Goal: Communication & Community: Share content

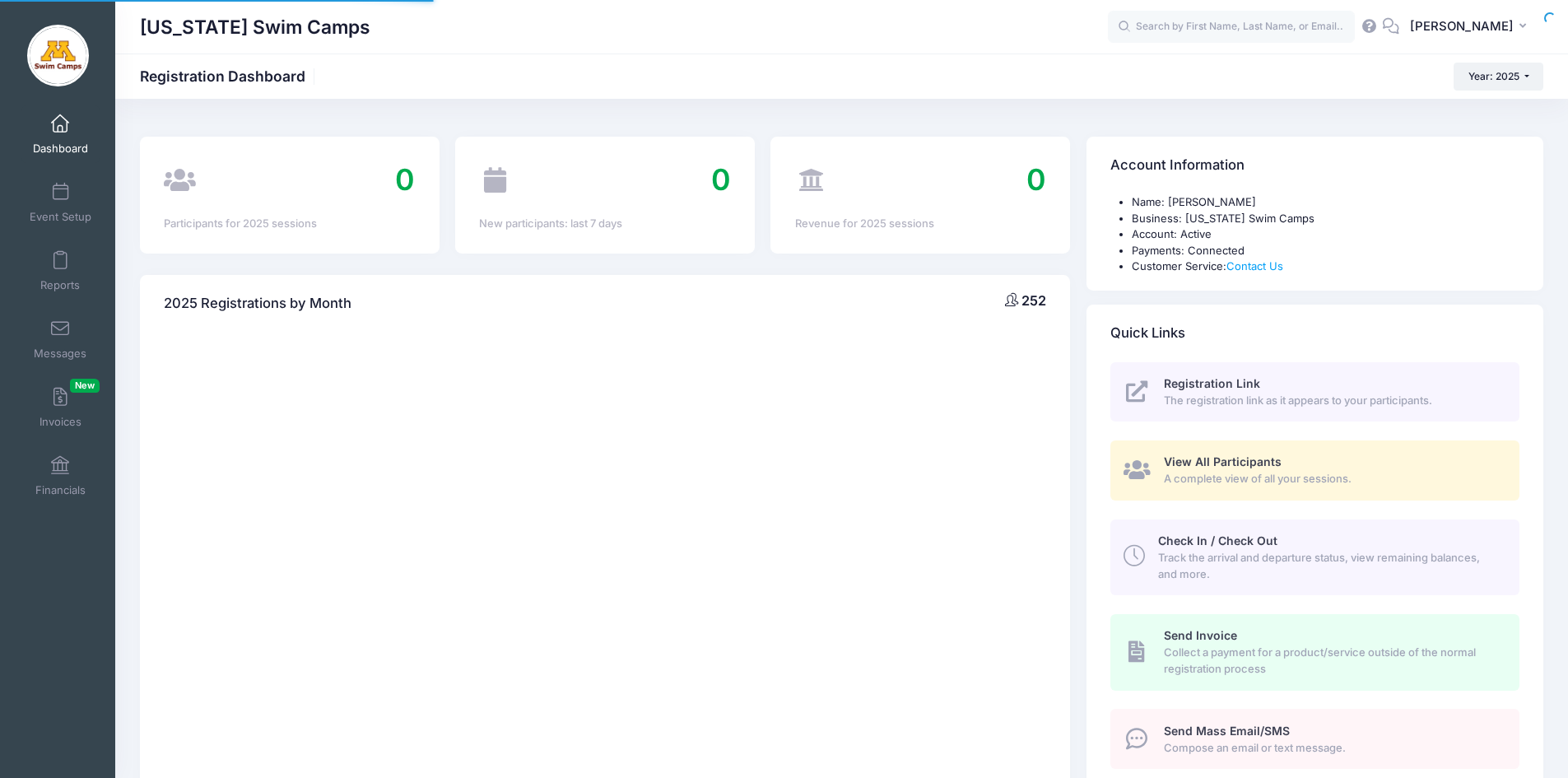
select select
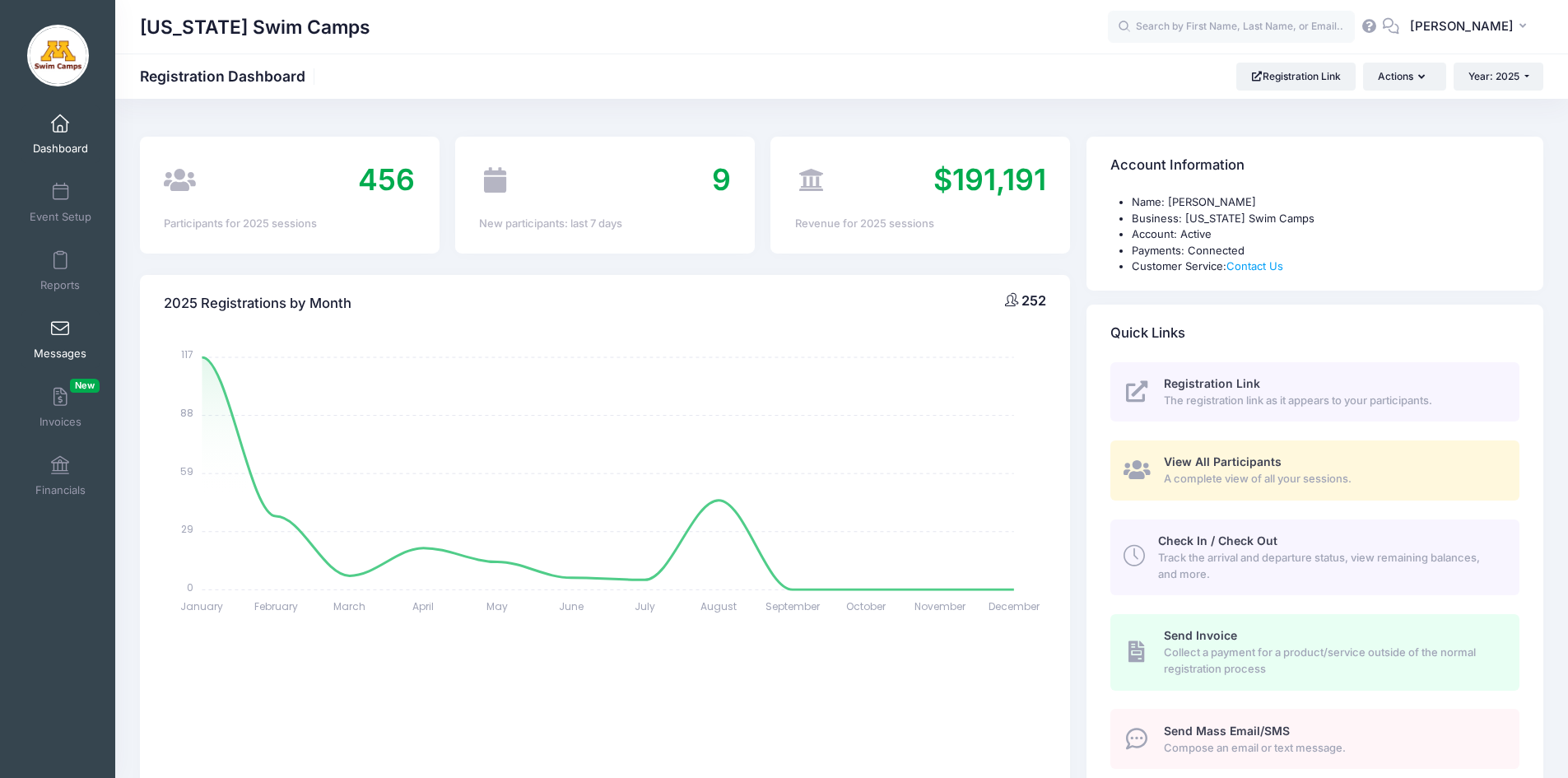
click at [46, 331] on link "Messages" at bounding box center [61, 338] width 79 height 58
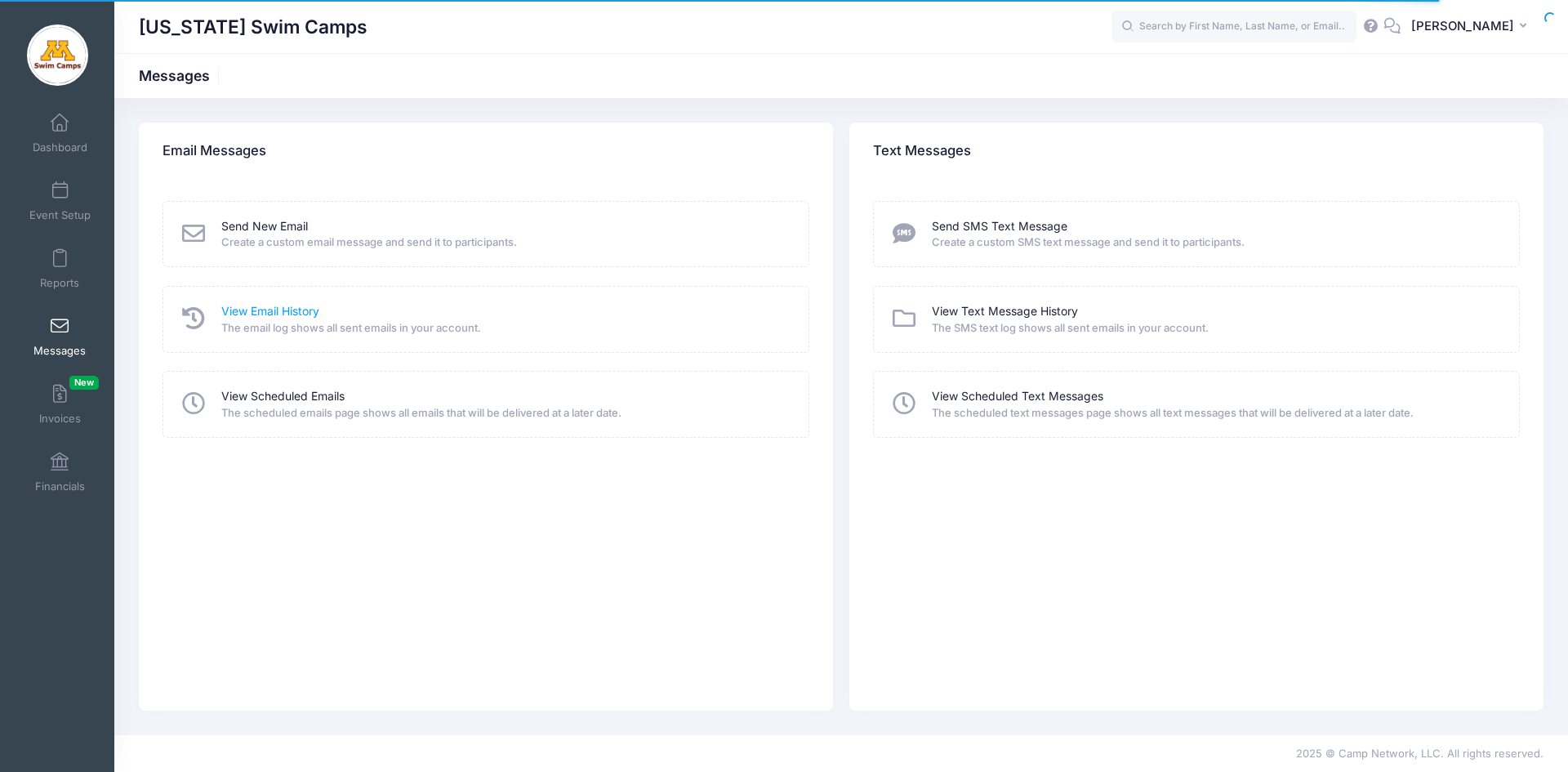
click at [268, 306] on link "View Email History" at bounding box center [270, 311] width 98 height 17
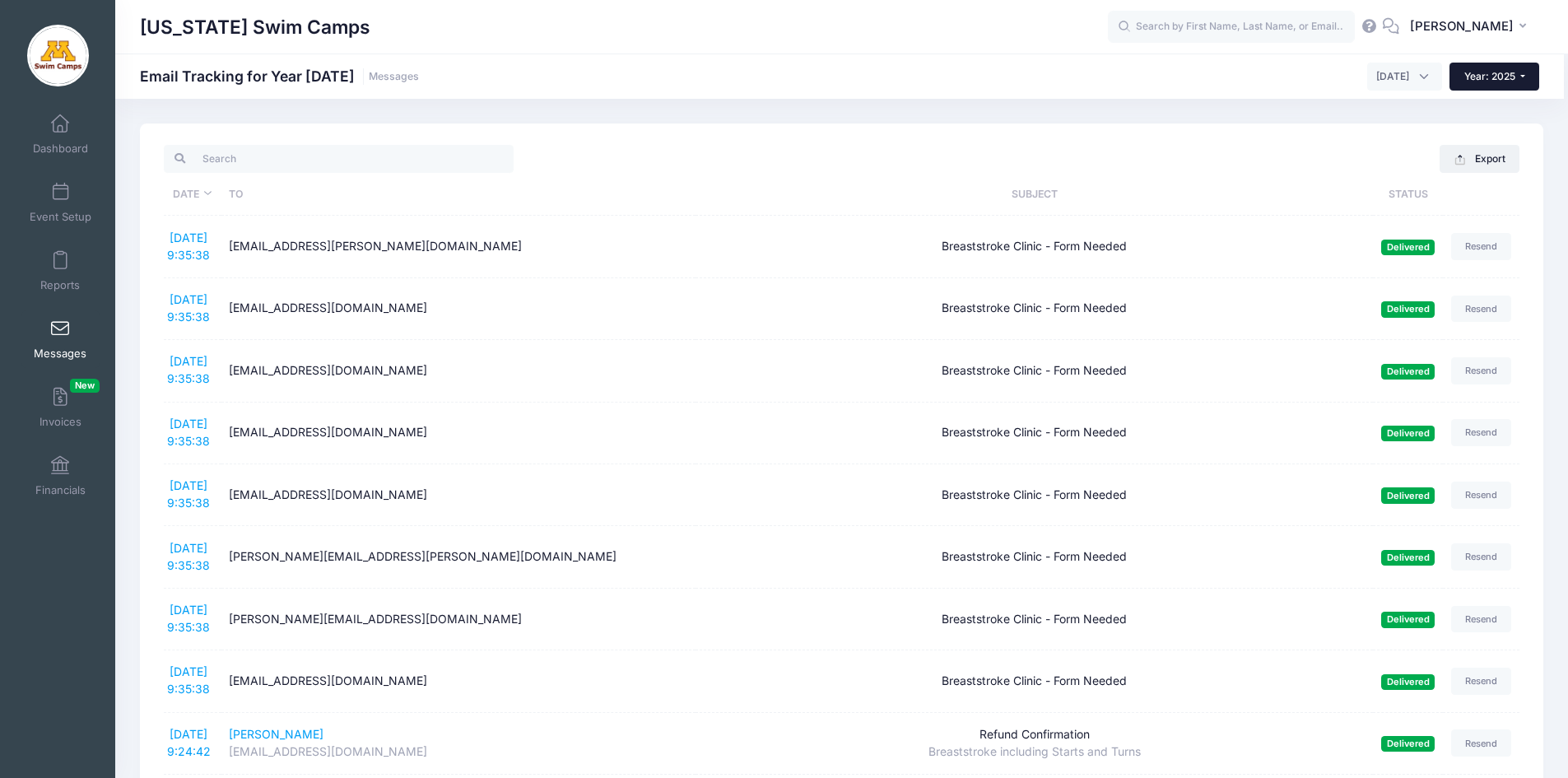
click at [1458, 76] on button "Year: 2025" at bounding box center [1494, 76] width 89 height 28
click at [1473, 125] on link "Year: 2024" at bounding box center [1503, 130] width 107 height 22
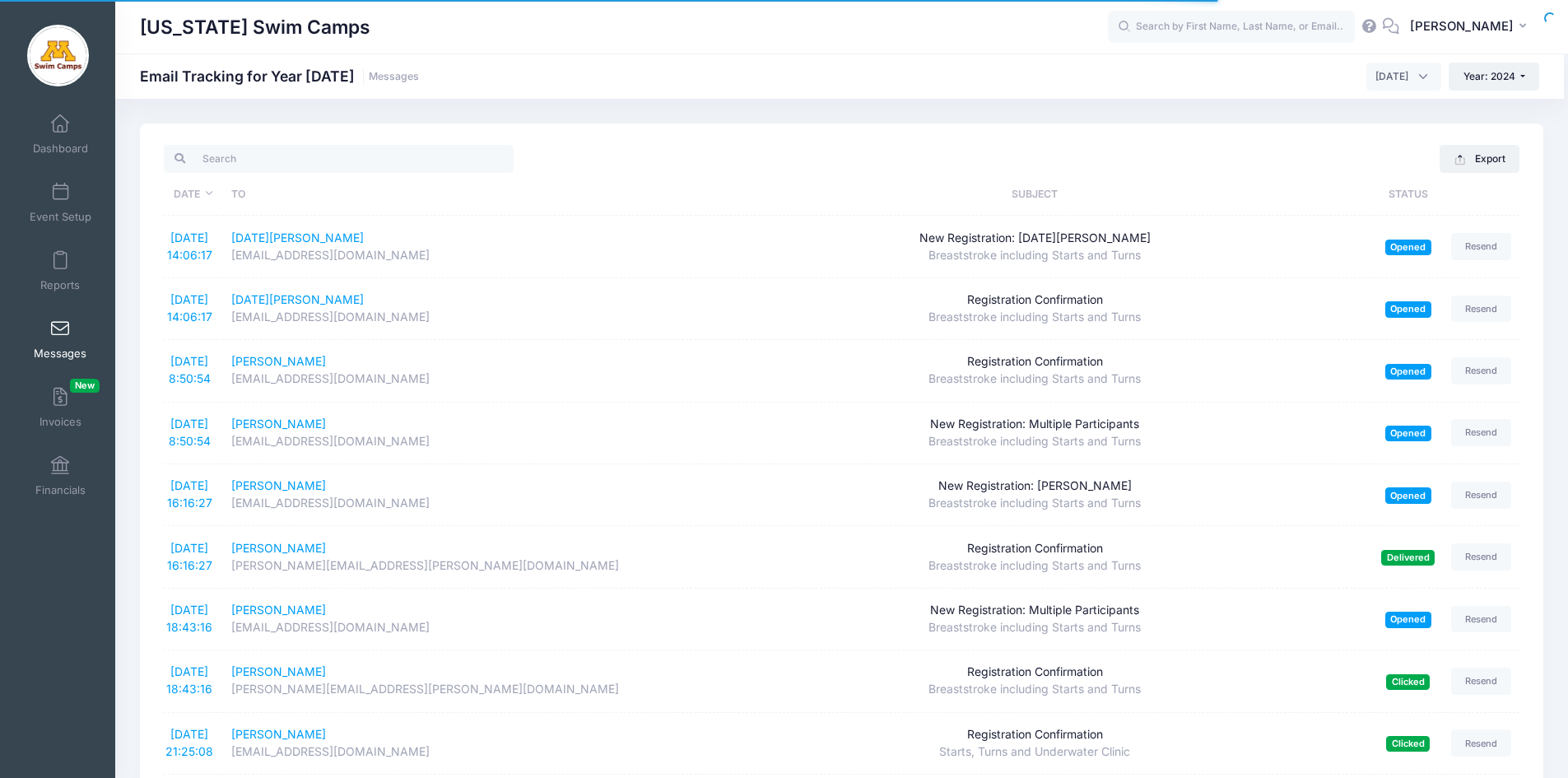
click at [1401, 77] on span "August 2024" at bounding box center [1392, 77] width 33 height 15
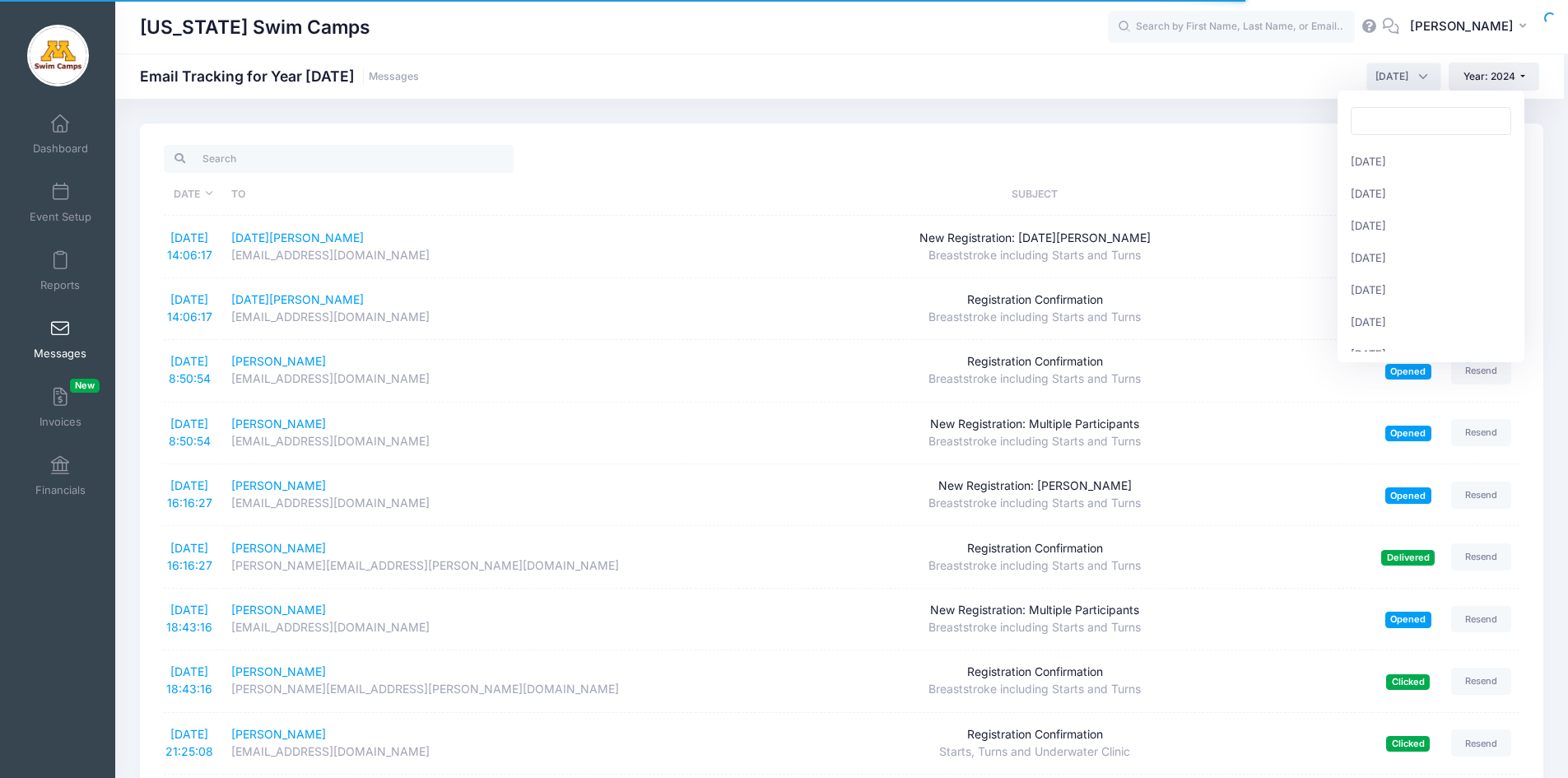
scroll to position [160, 0]
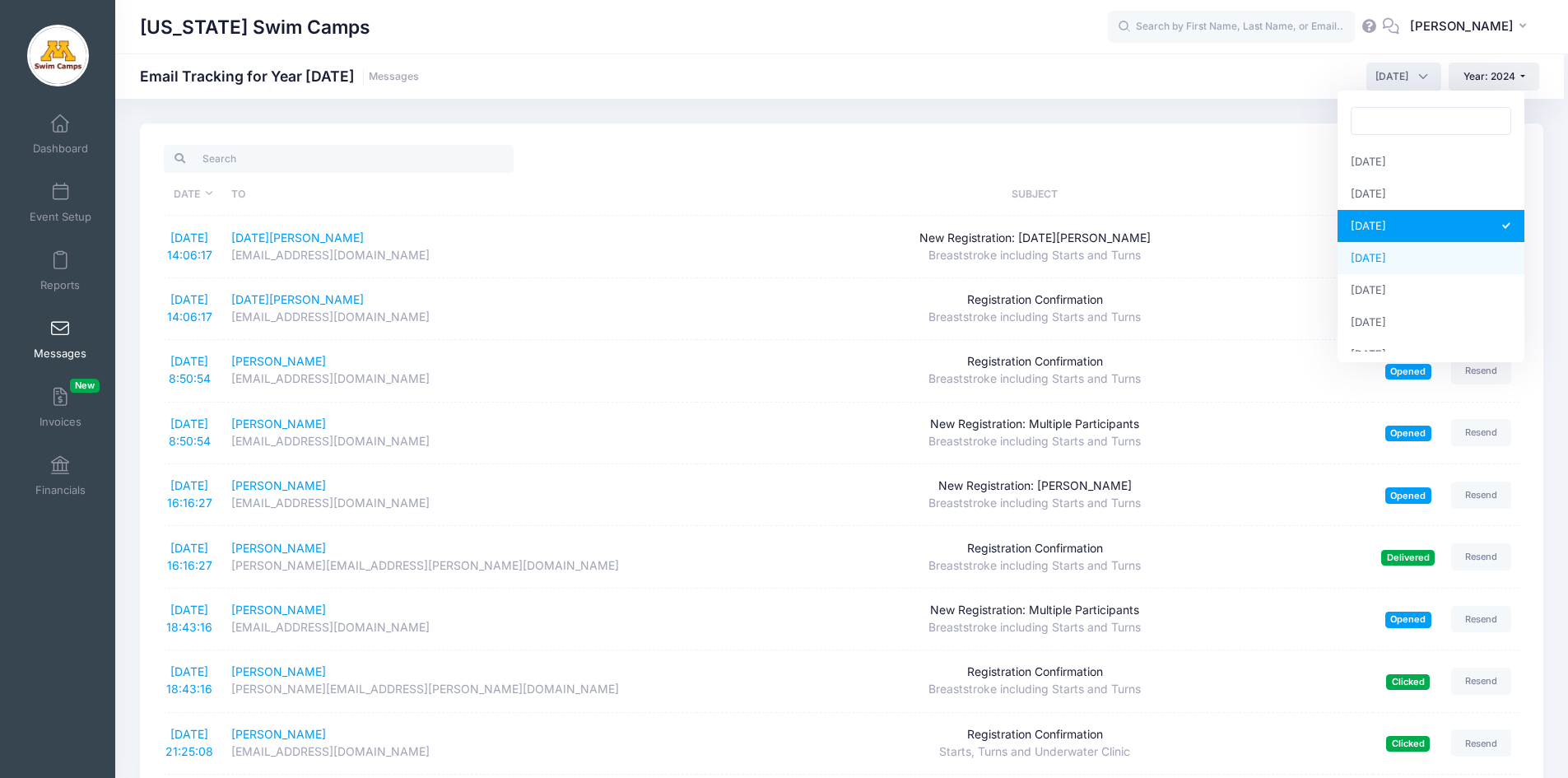
select select "9"
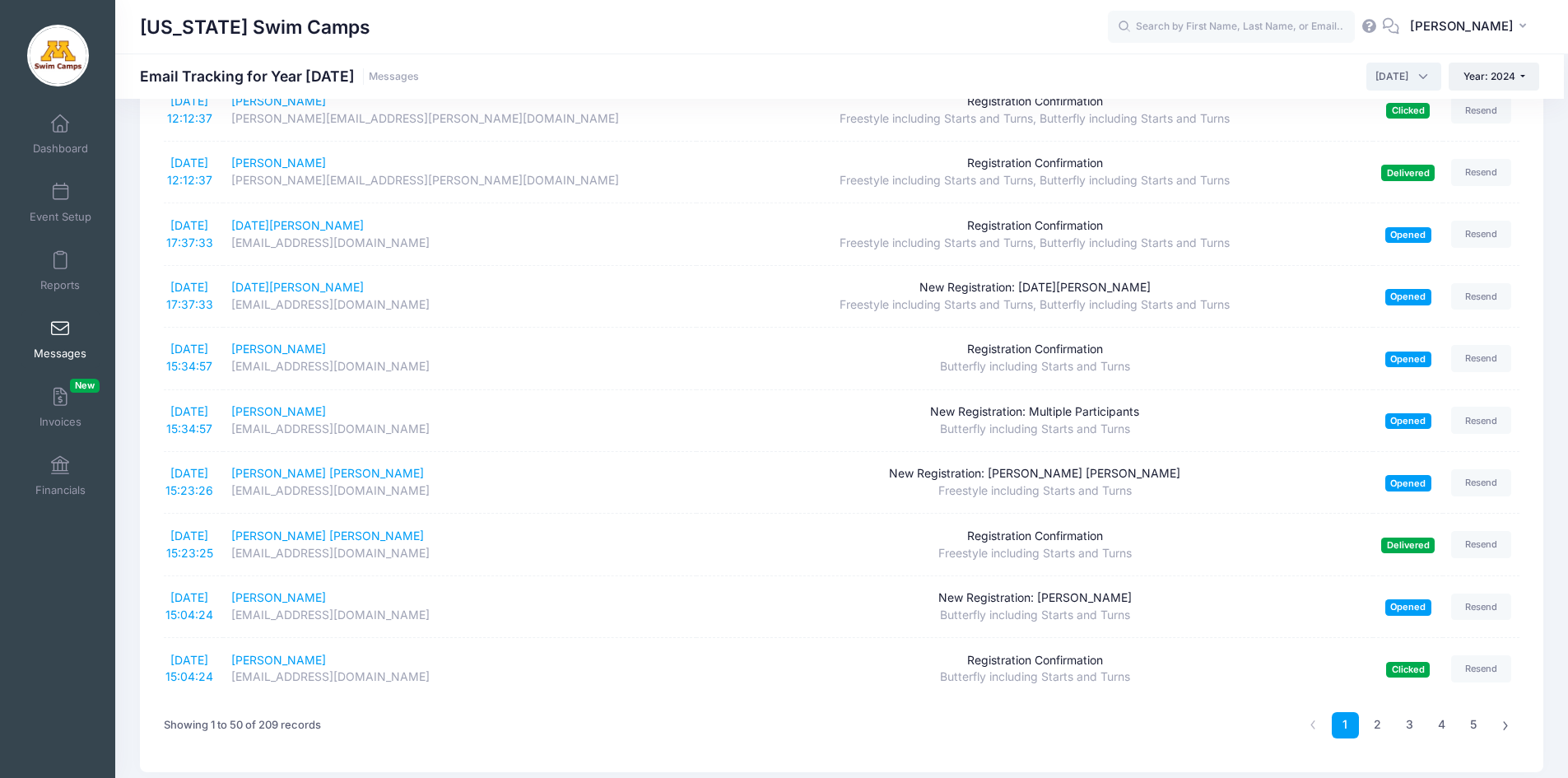
scroll to position [2607, 0]
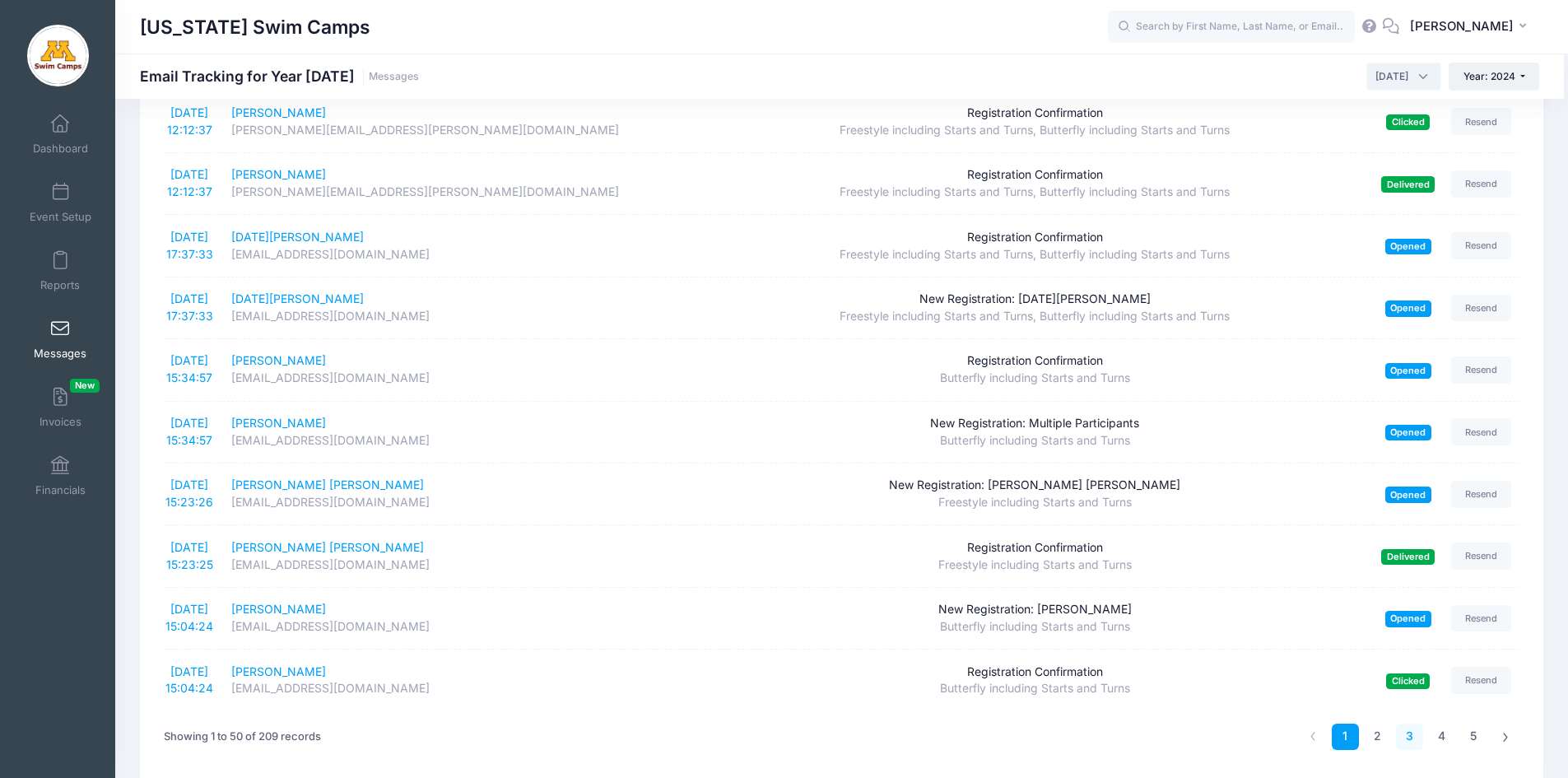
click at [1402, 736] on link "3" at bounding box center [1409, 737] width 27 height 27
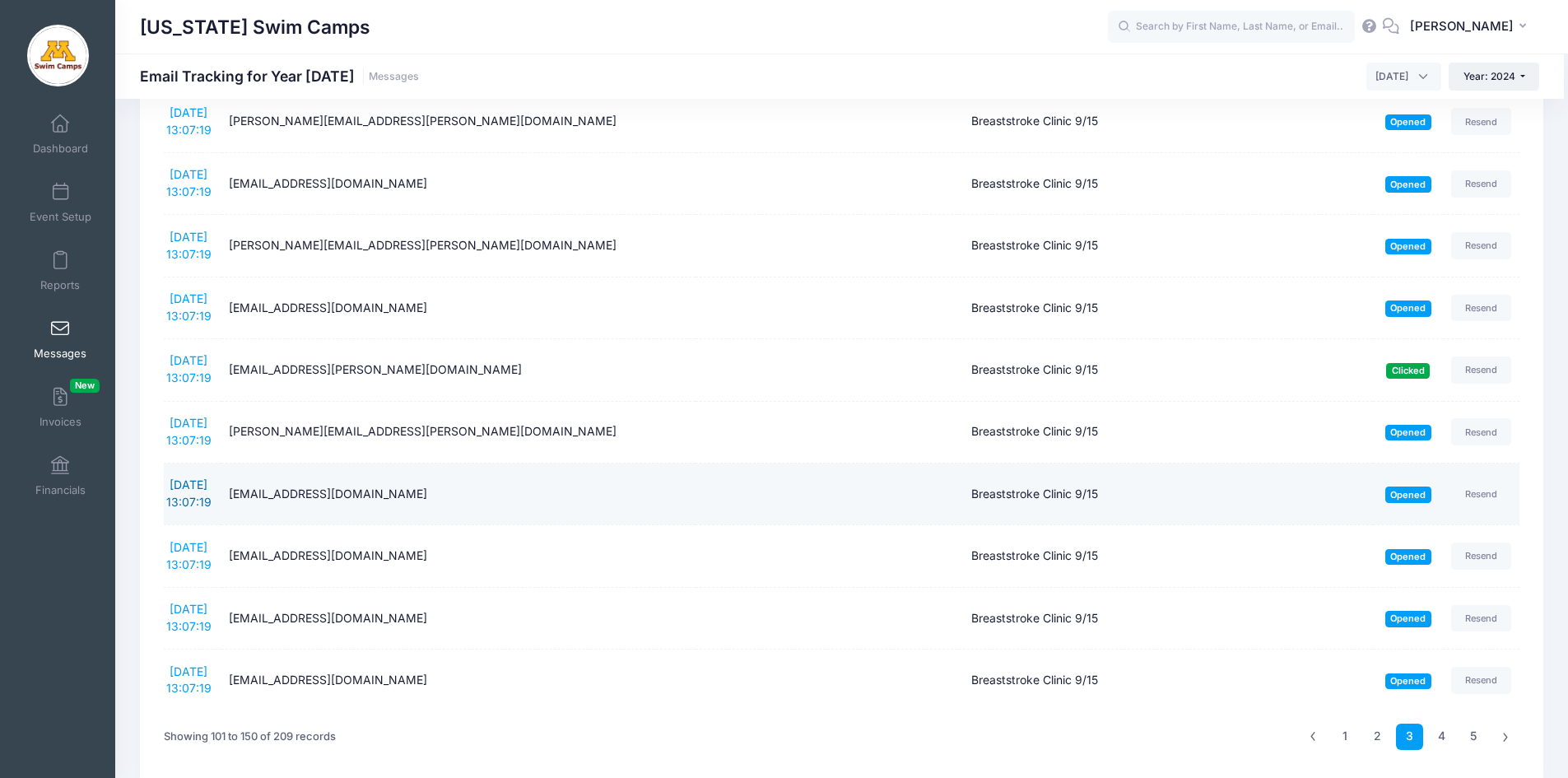
click at [199, 486] on link "9/9/2024 13:07:19" at bounding box center [189, 492] width 45 height 31
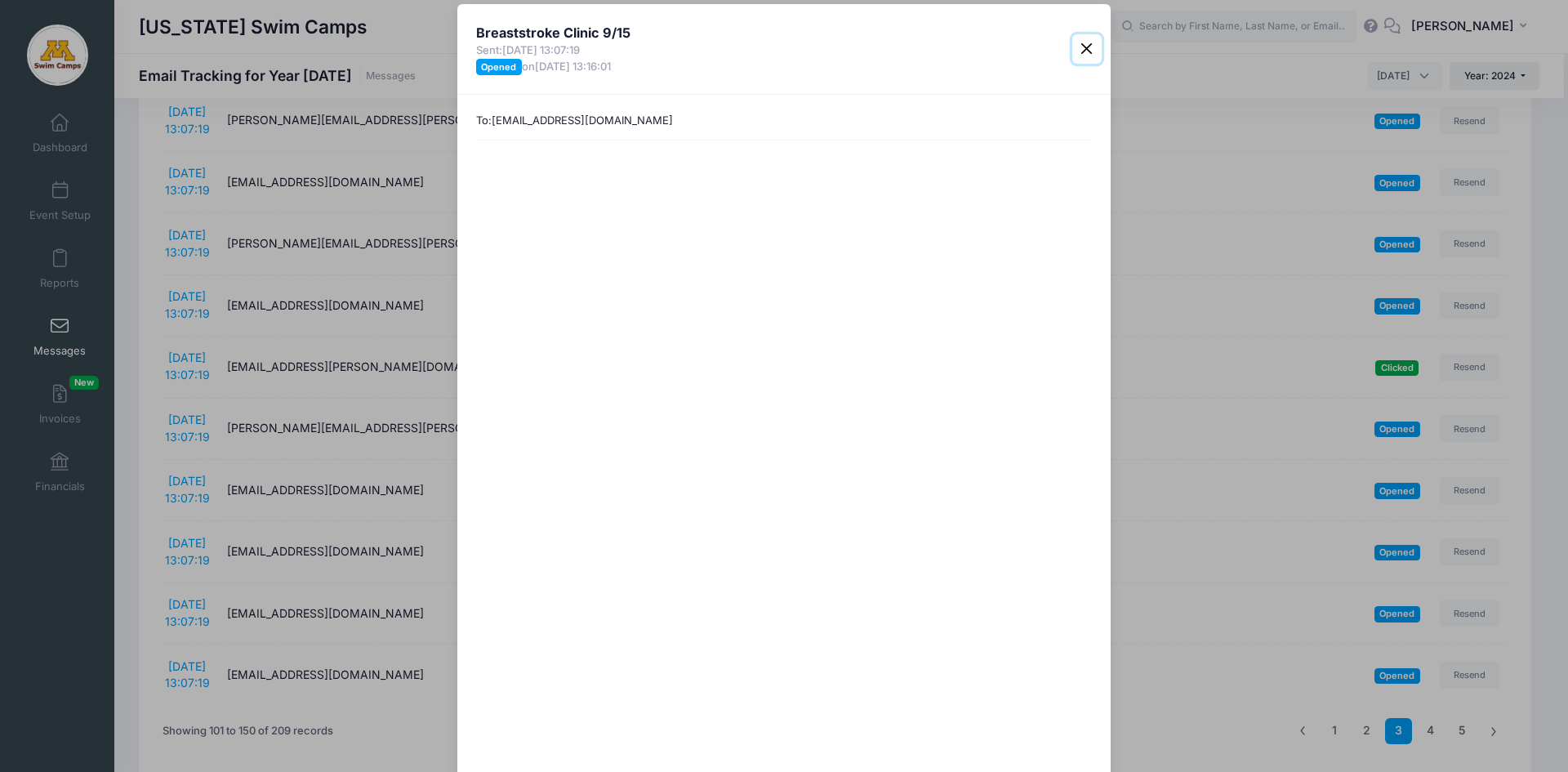
click at [1083, 47] on button "Close" at bounding box center [1086, 48] width 29 height 29
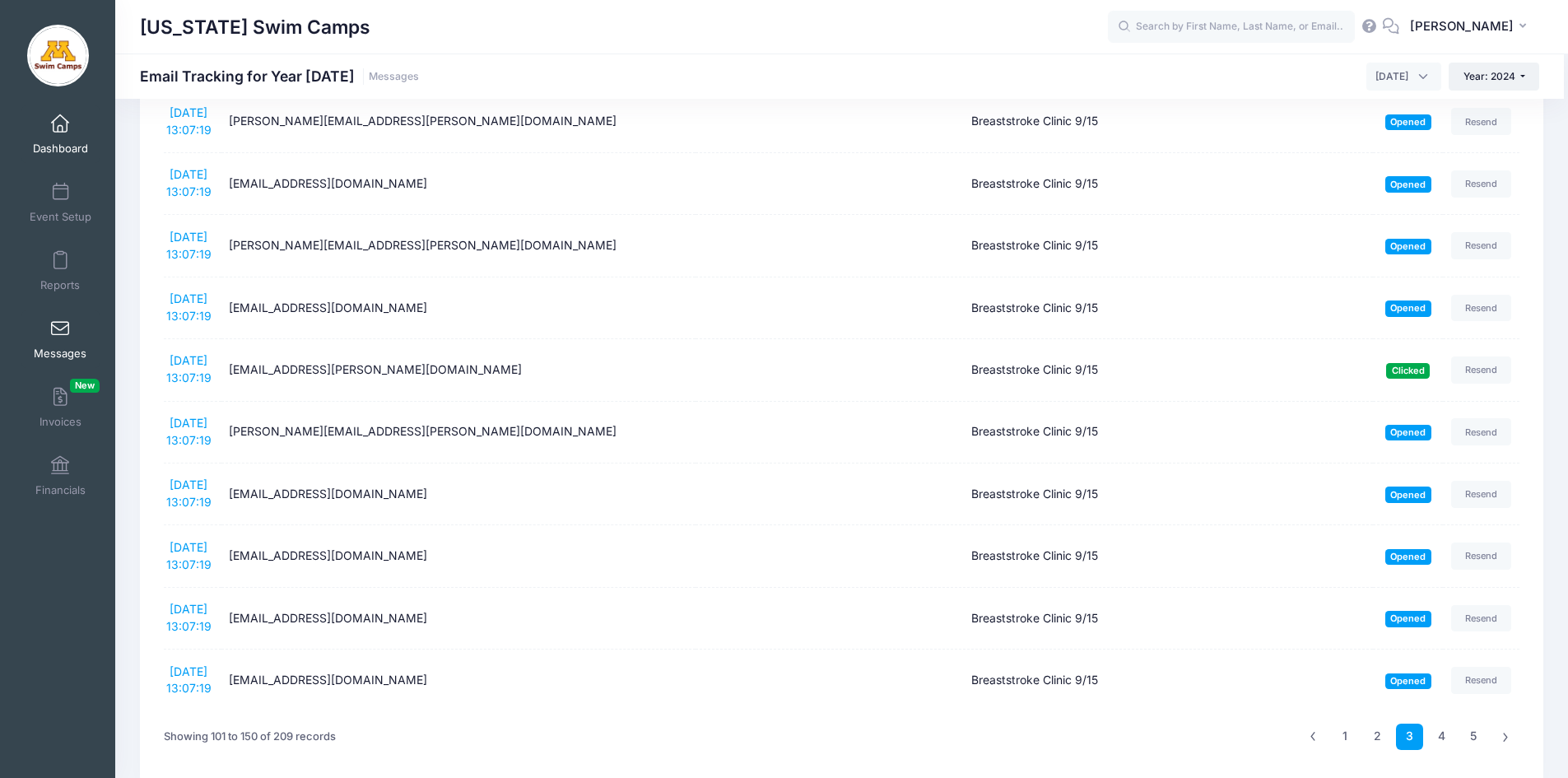
click at [60, 122] on span at bounding box center [60, 125] width 0 height 18
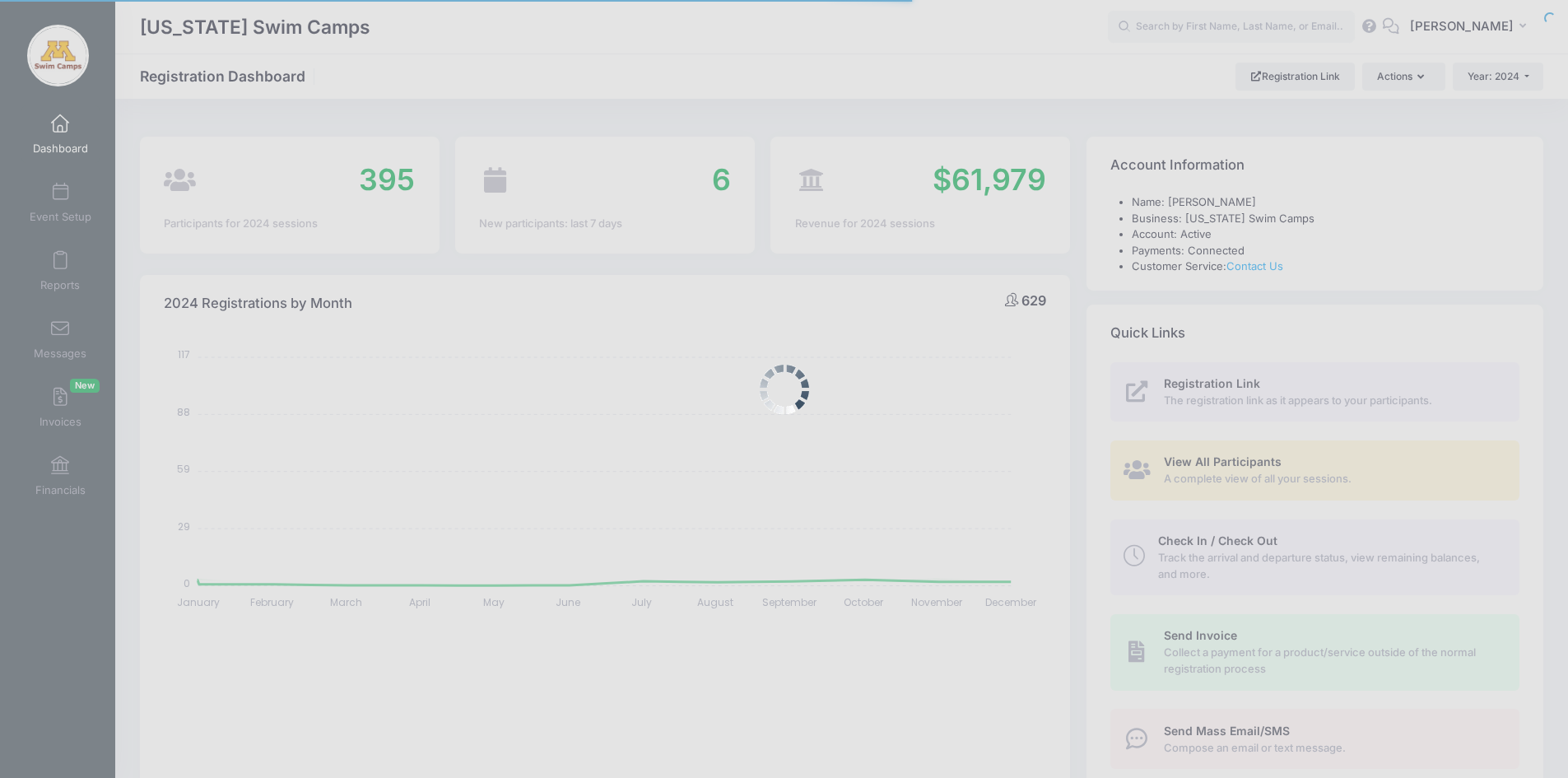
select select
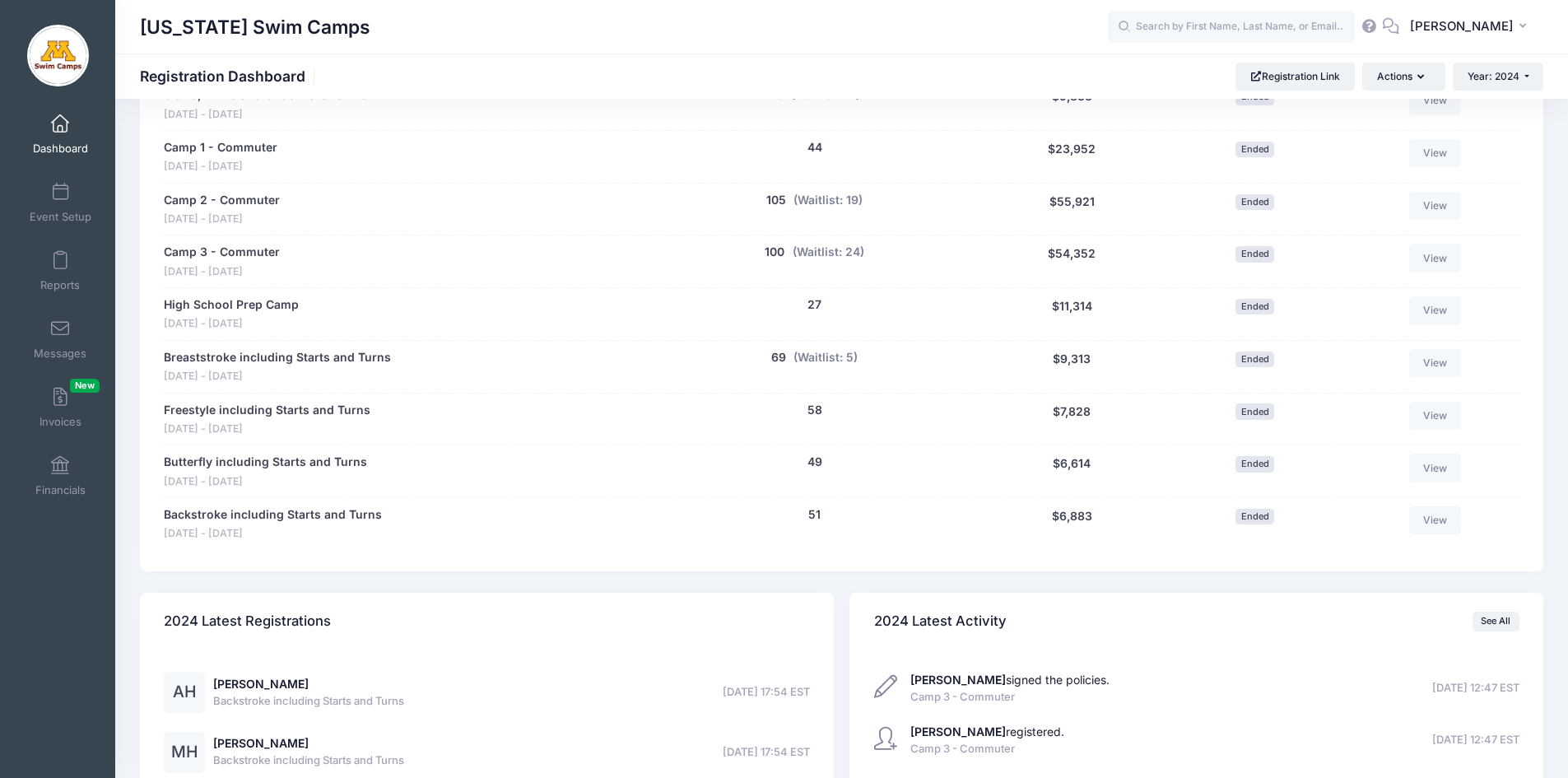
scroll to position [897, 0]
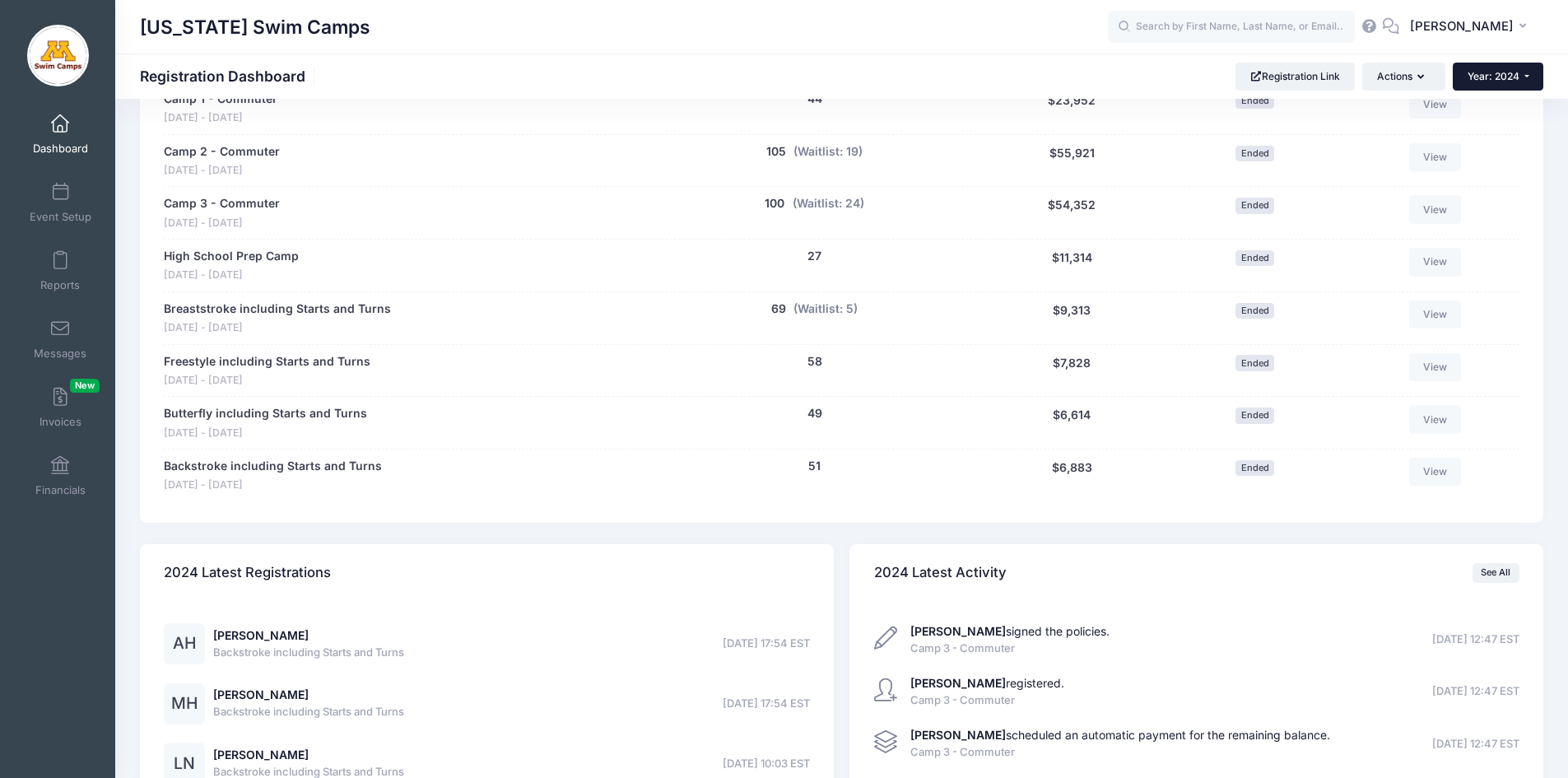
click at [1502, 79] on span "Year: 2024" at bounding box center [1494, 76] width 52 height 13
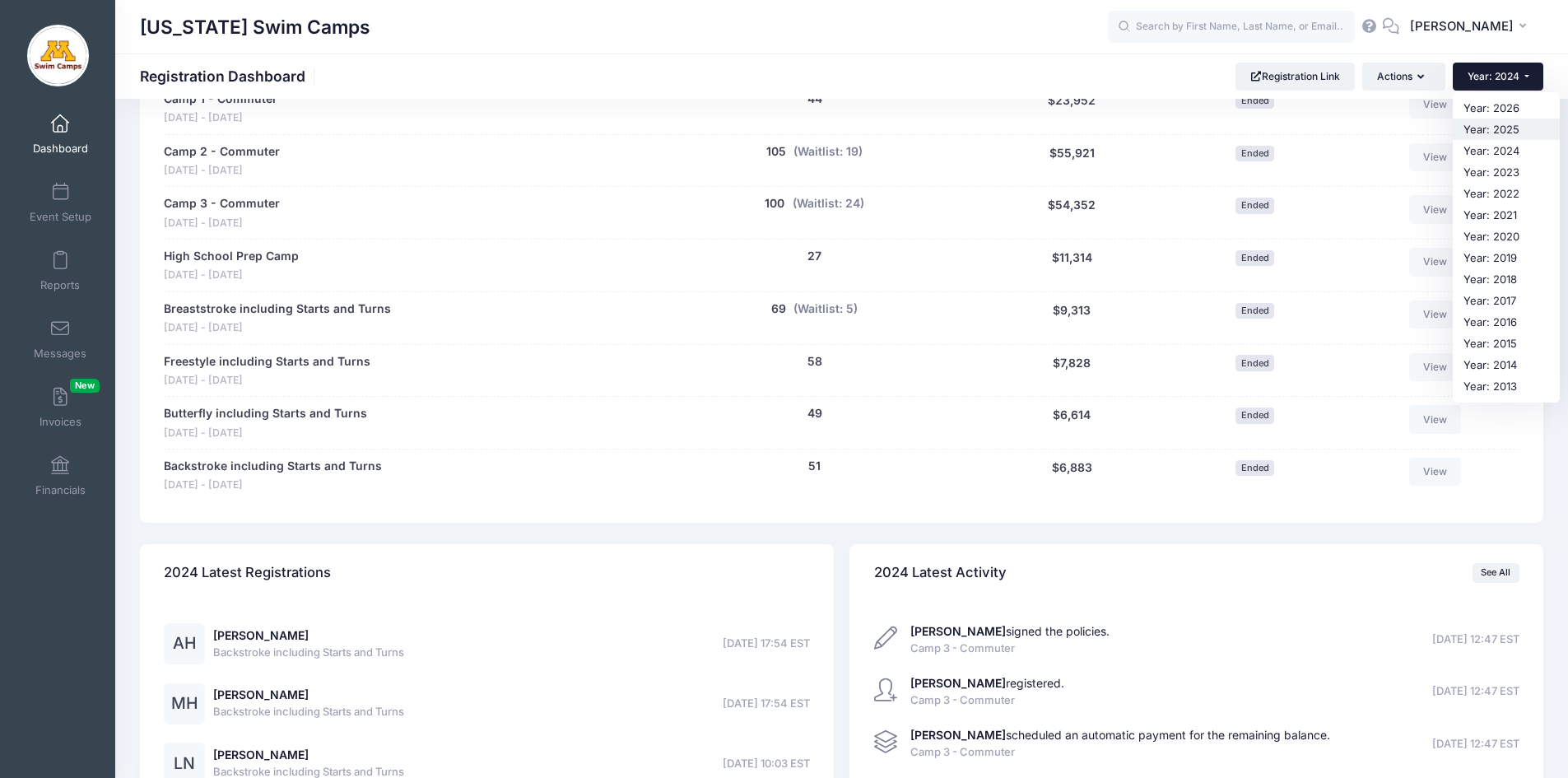
click at [1495, 128] on link "Year: 2025" at bounding box center [1506, 130] width 107 height 22
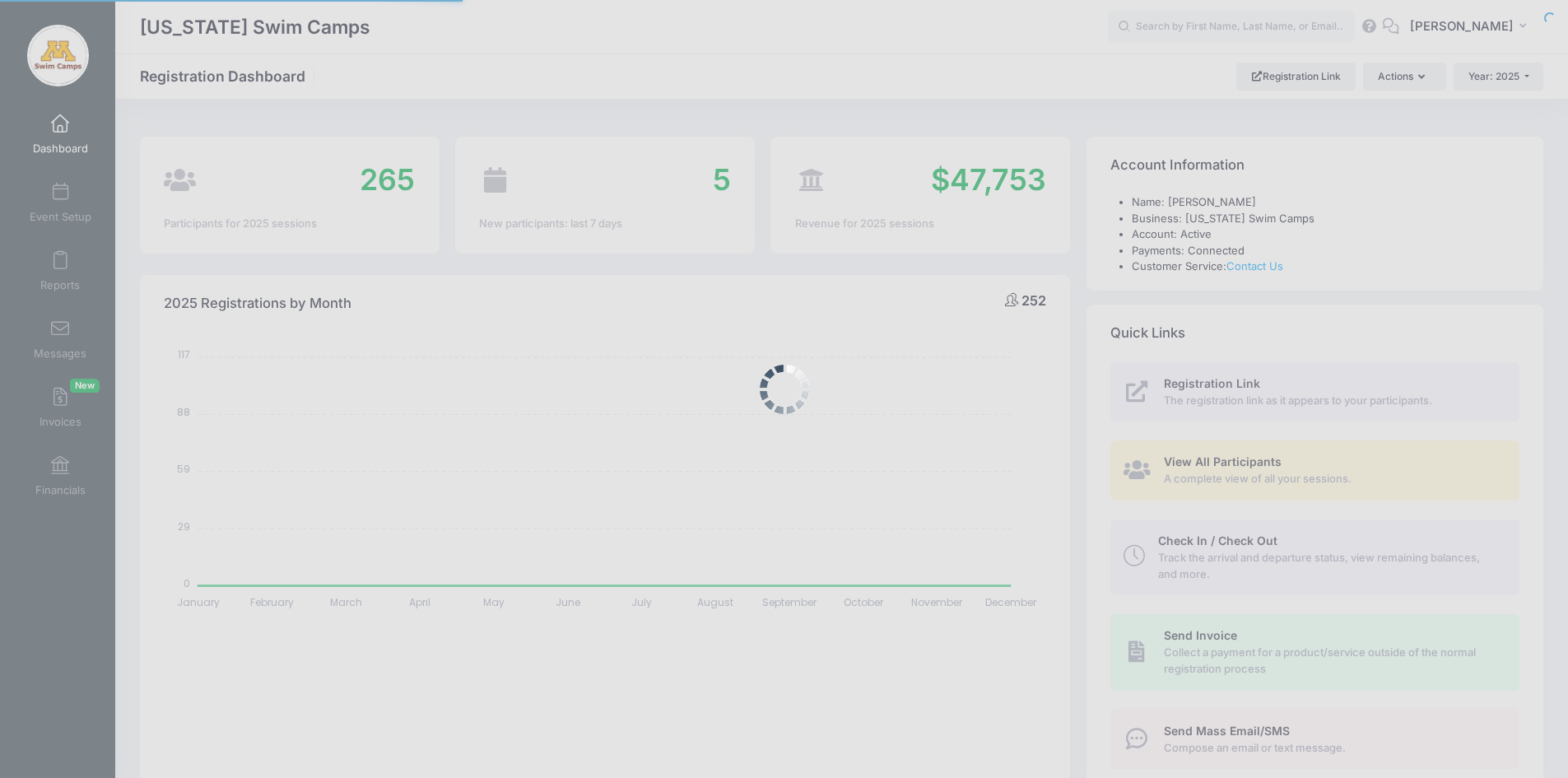
select select
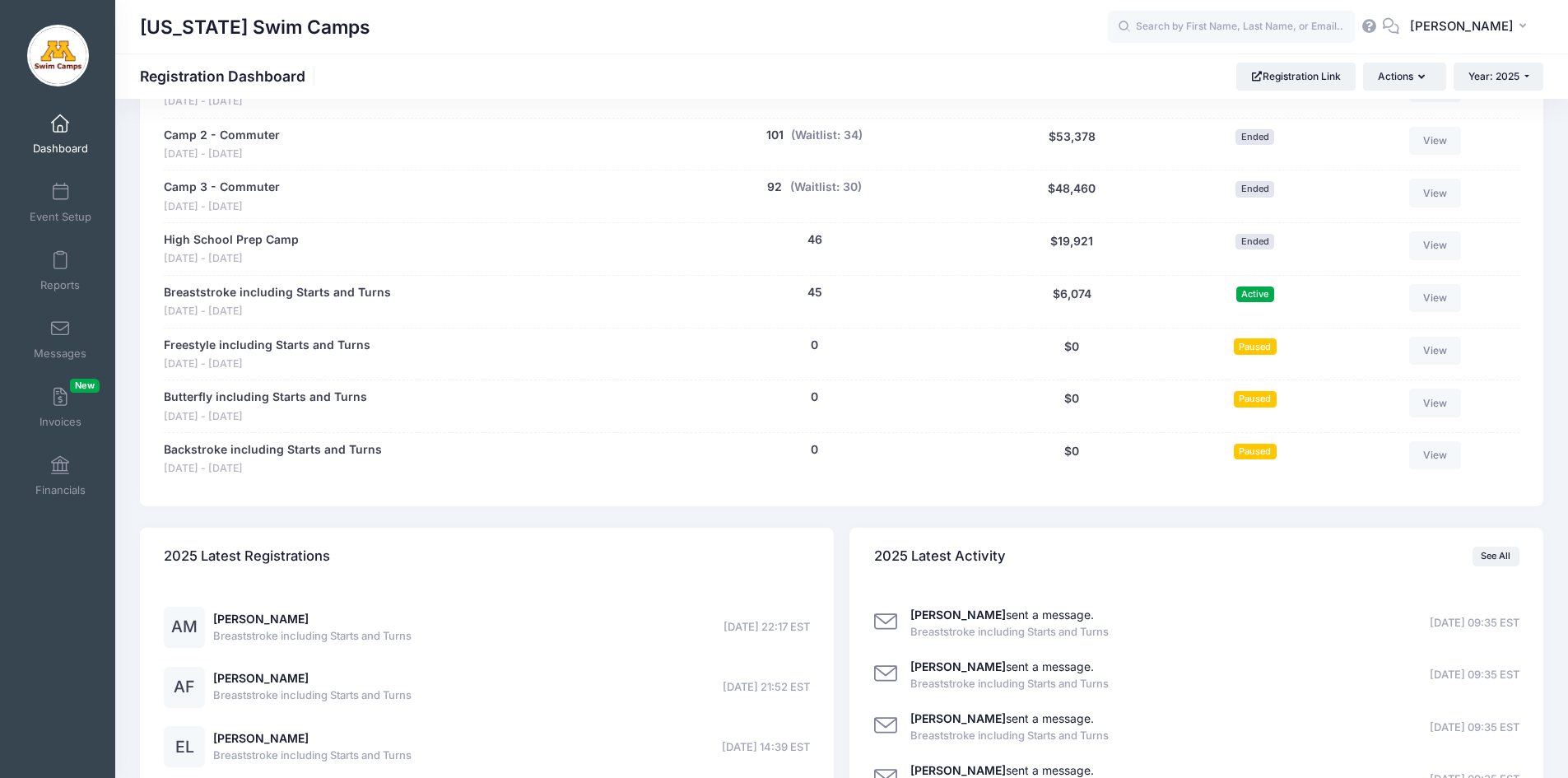
scroll to position [909, 0]
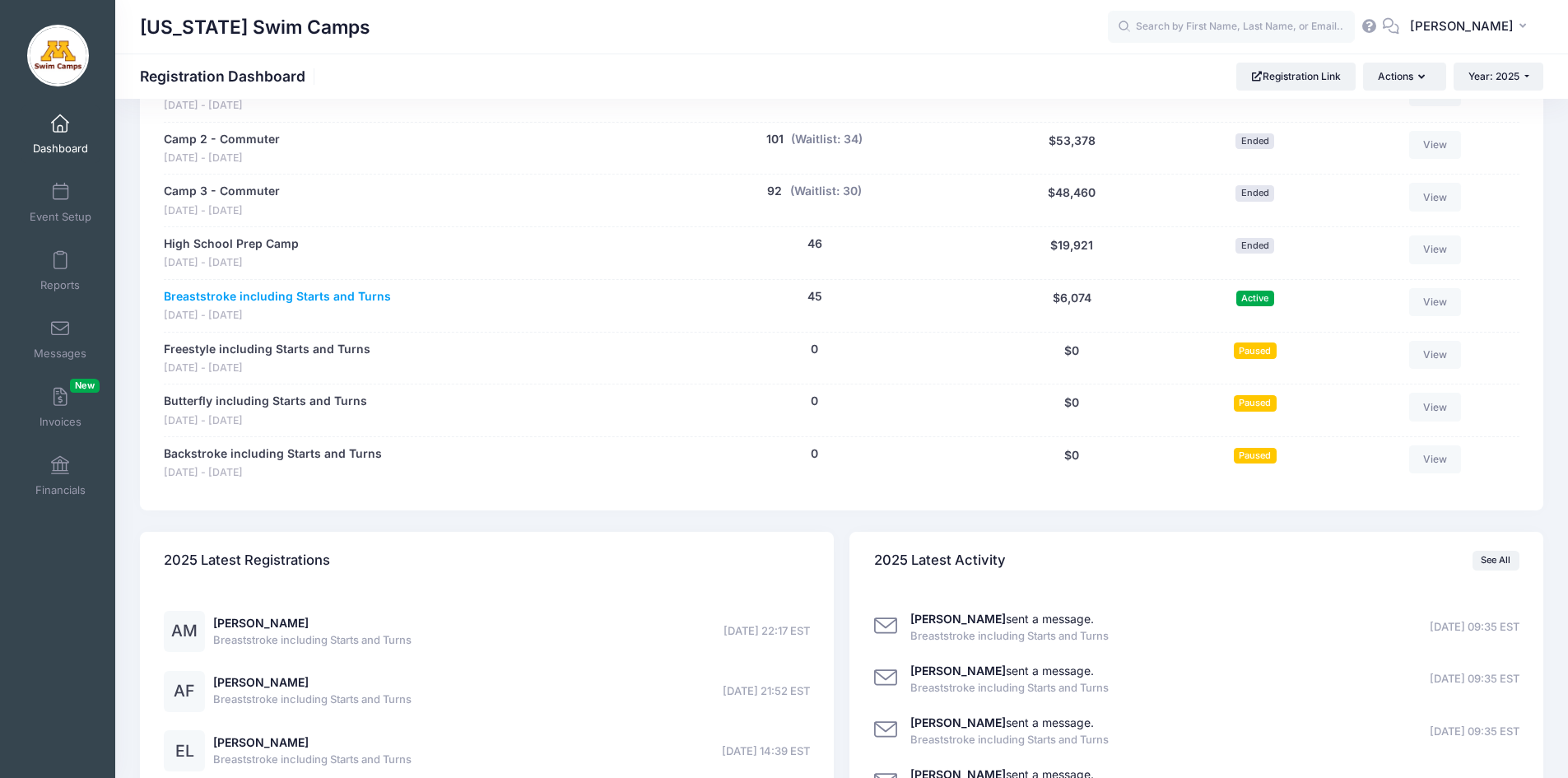
click at [243, 295] on link "Breaststroke including Starts and Turns" at bounding box center [277, 297] width 227 height 18
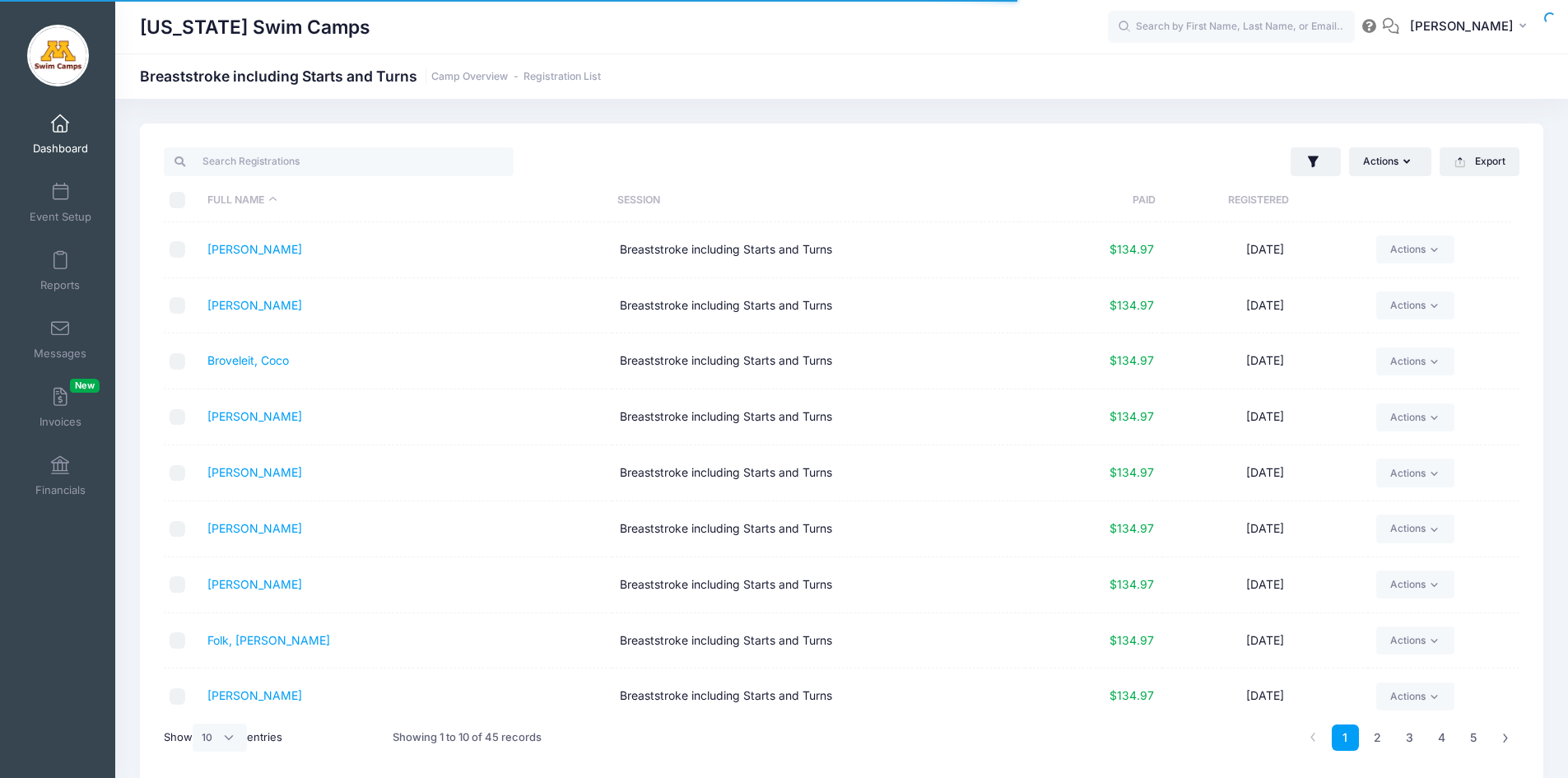
select select "10"
click at [1153, 202] on th "Paid" at bounding box center [1087, 201] width 136 height 43
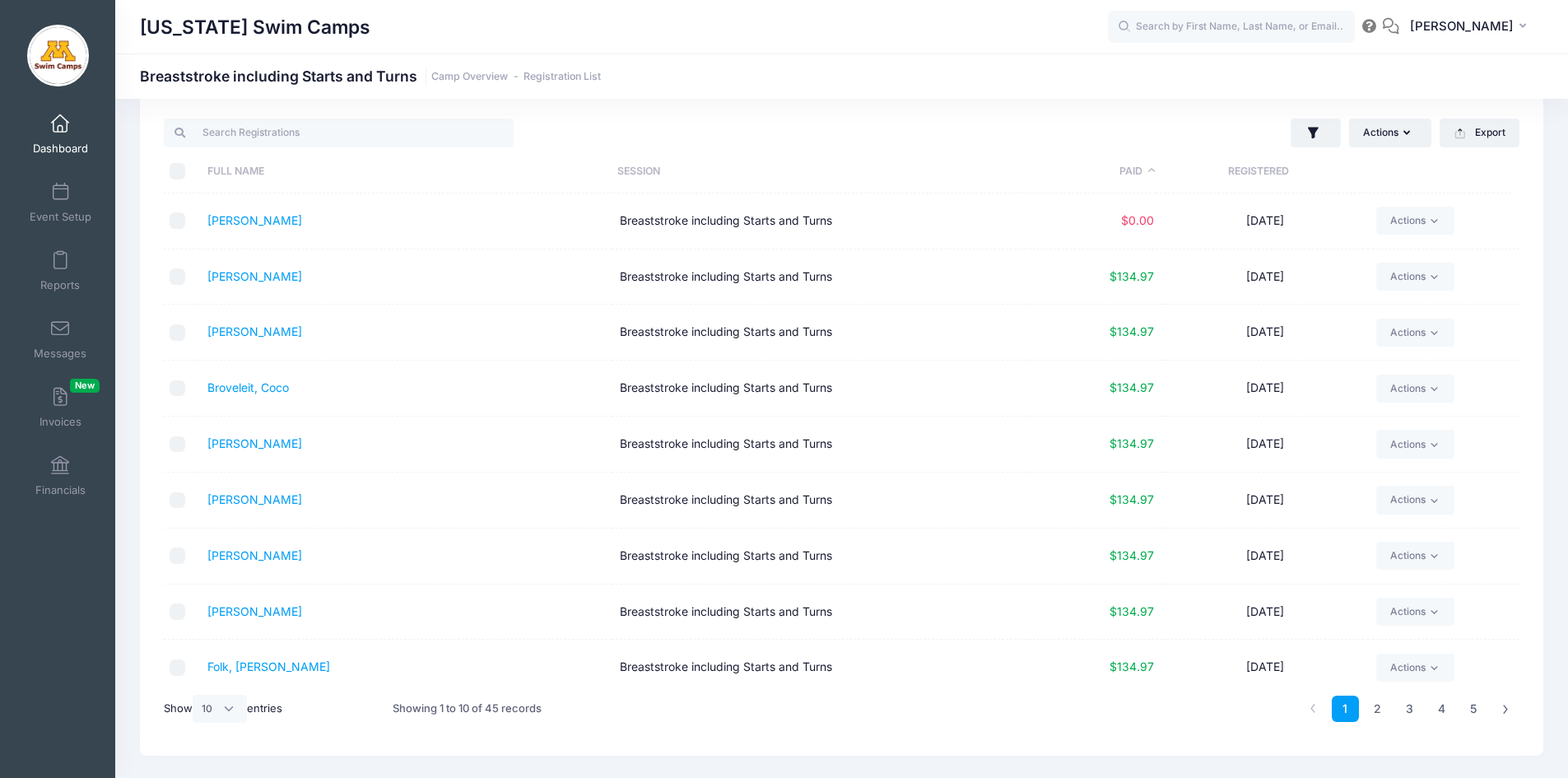
scroll to position [58, 0]
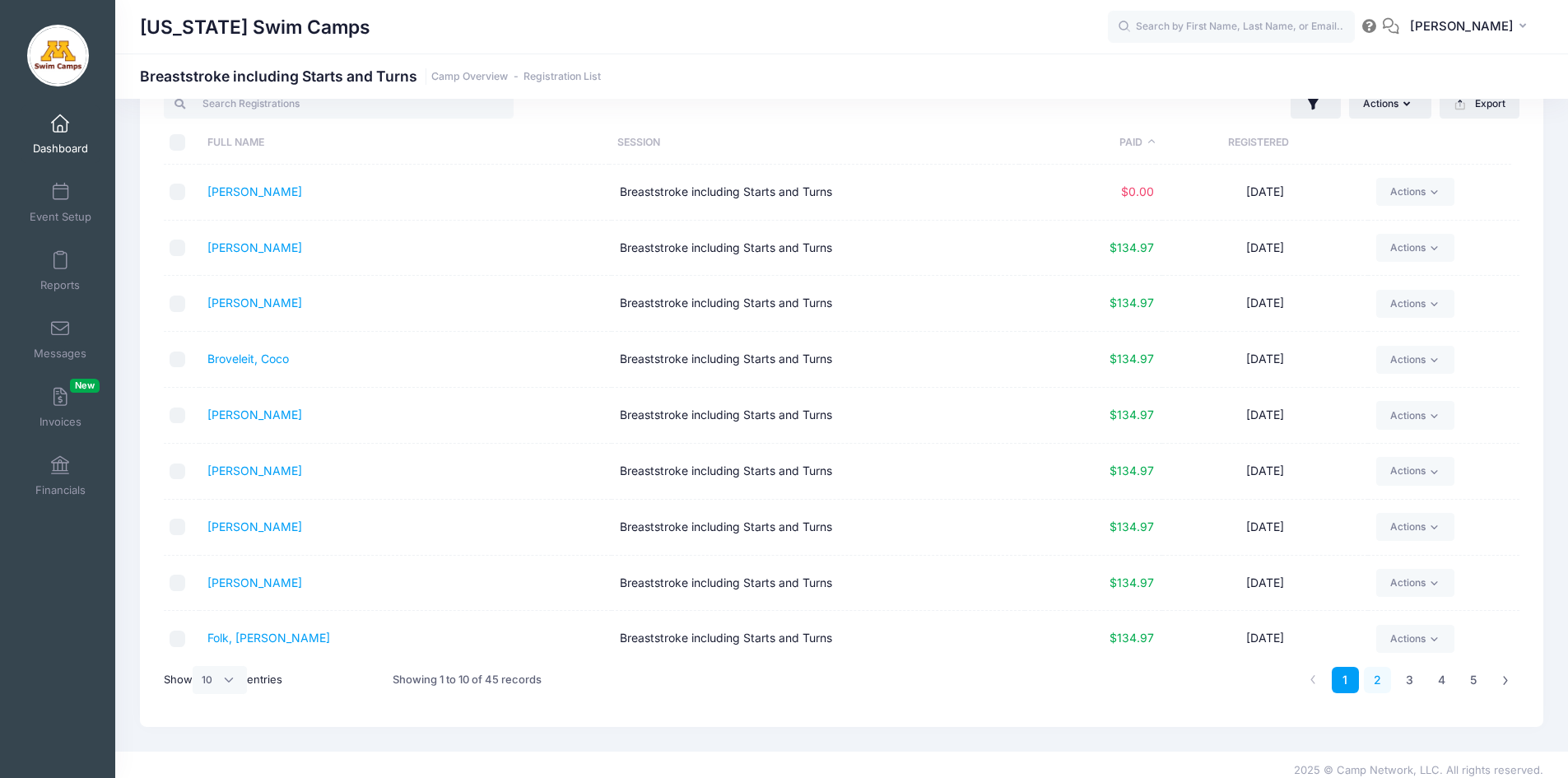
click at [1381, 684] on link "2" at bounding box center [1377, 680] width 27 height 27
click at [1404, 682] on link "3" at bounding box center [1409, 680] width 27 height 27
click at [1445, 680] on link "4" at bounding box center [1442, 680] width 27 height 27
click at [1479, 686] on link "5" at bounding box center [1474, 680] width 27 height 27
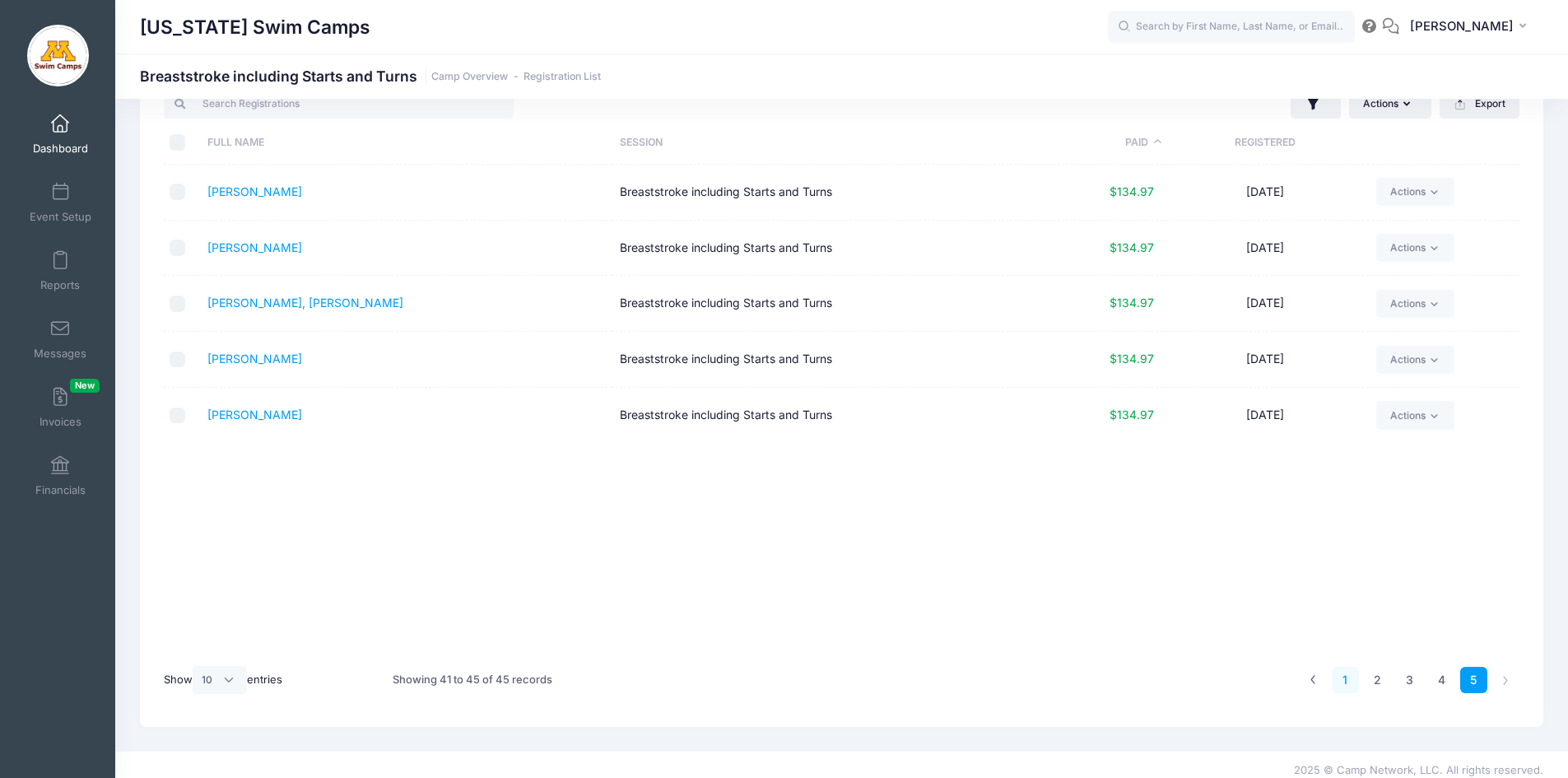
click at [1343, 682] on link "1" at bounding box center [1345, 680] width 27 height 27
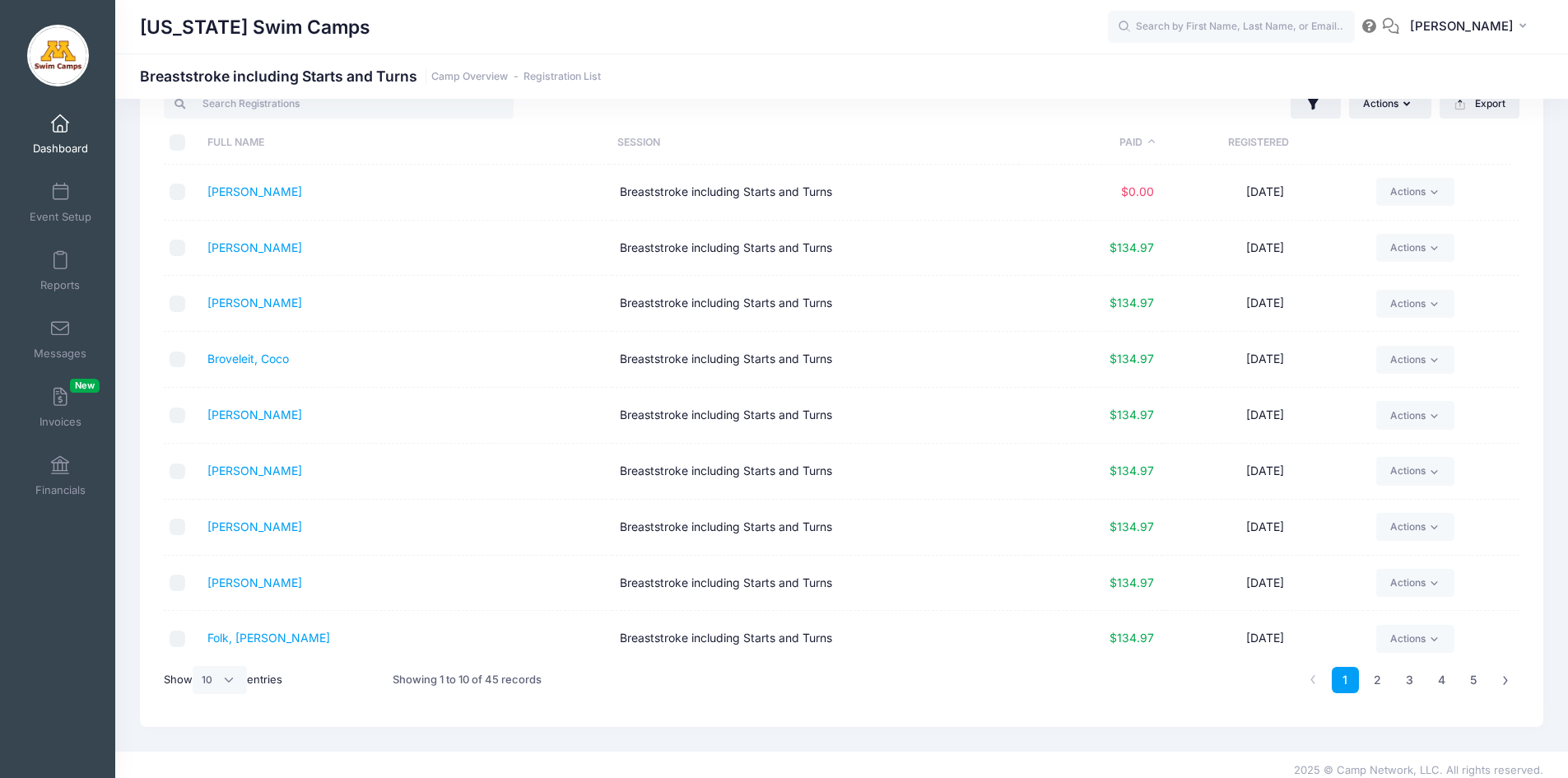
scroll to position [0, 0]
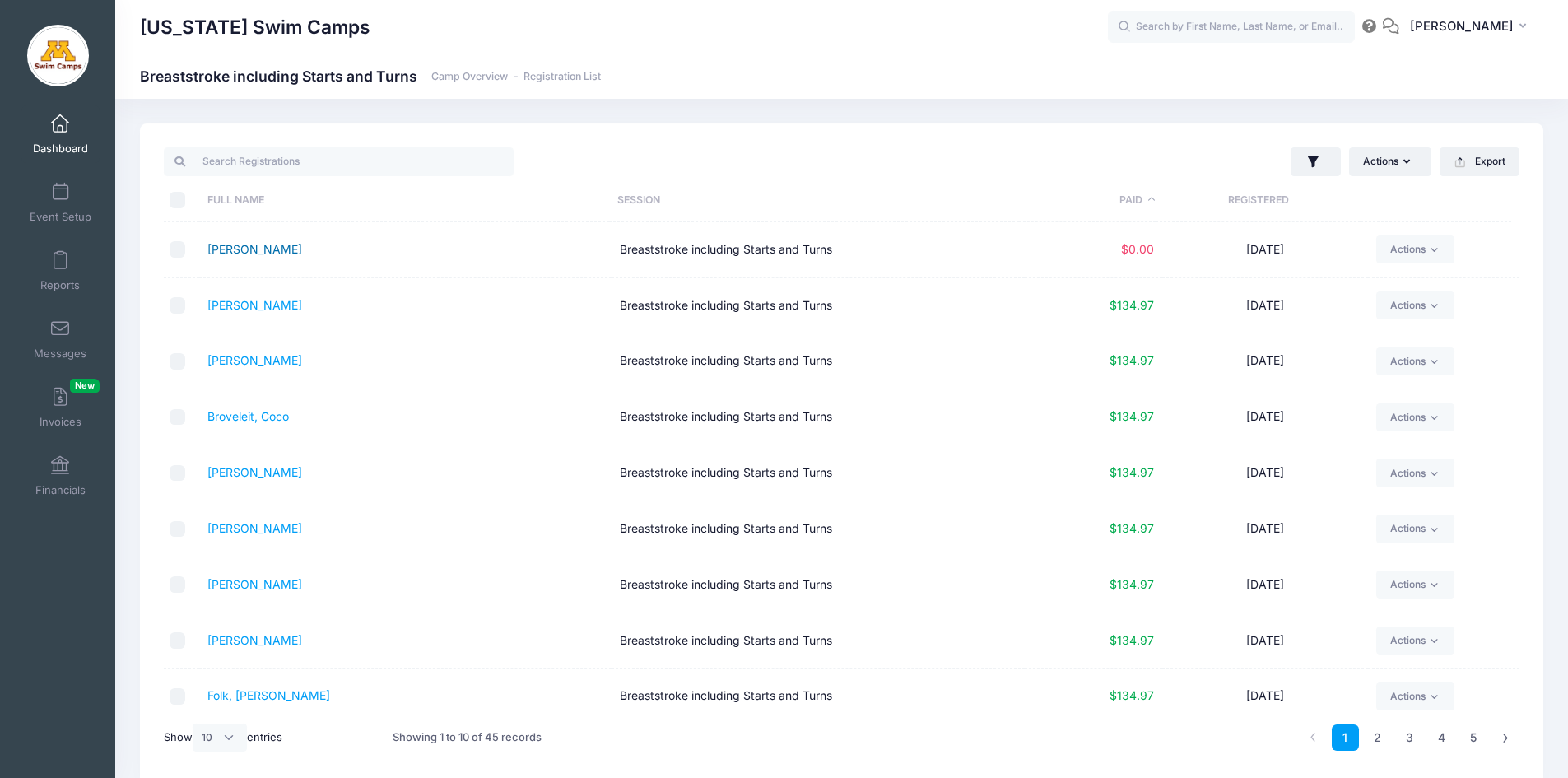
click at [227, 245] on link "Rinaldi, Marcello" at bounding box center [254, 249] width 94 height 14
click at [1134, 194] on th "Paid" at bounding box center [1087, 201] width 136 height 43
click at [1137, 201] on th "Paid" at bounding box center [1087, 201] width 136 height 43
click at [214, 740] on select "All 10 25 50" at bounding box center [219, 737] width 54 height 28
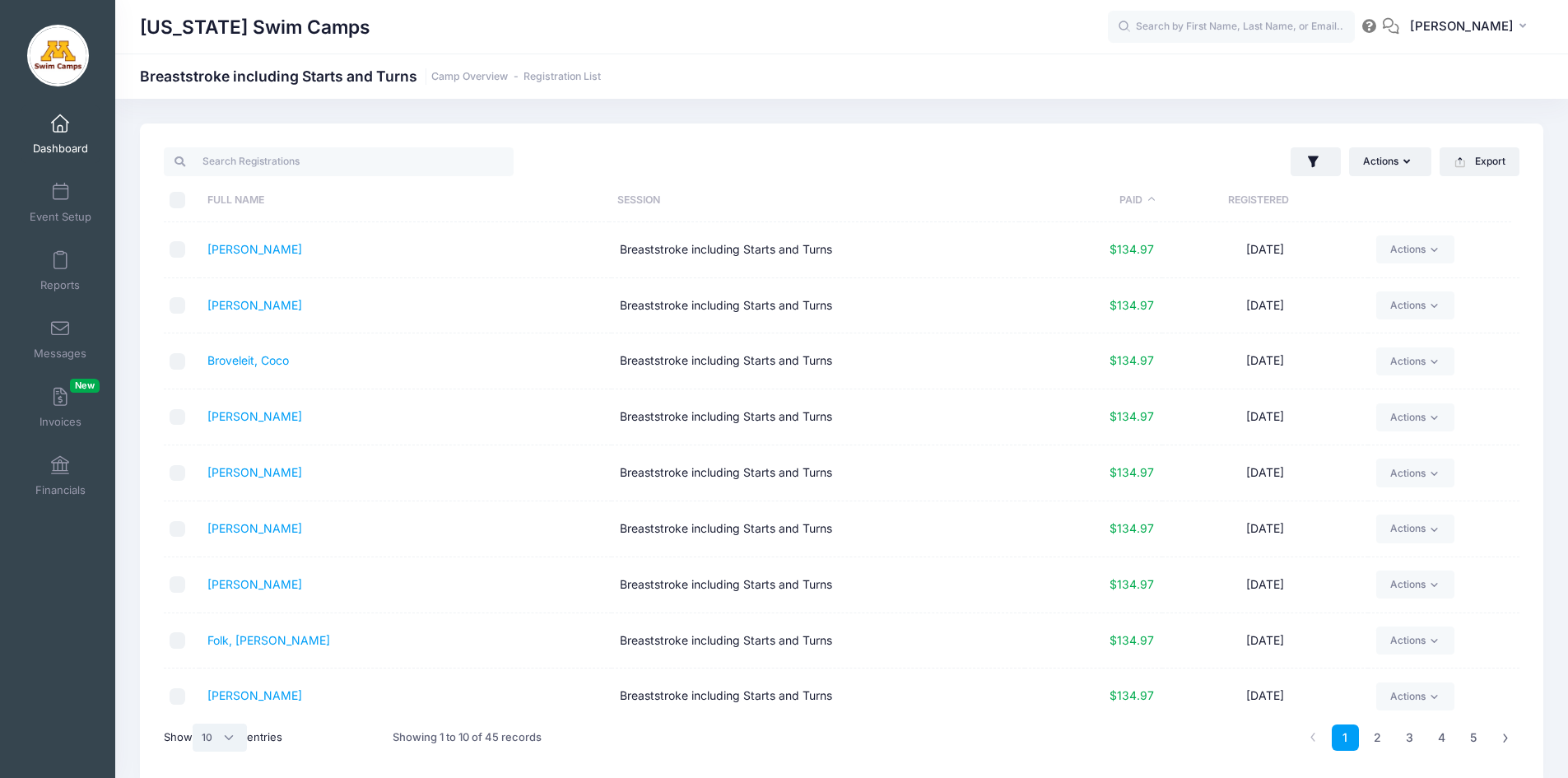
select select "-1"
click at [195, 724] on select "All 10 25 50" at bounding box center [219, 737] width 54 height 28
click at [178, 201] on input "\a \a \a \a" at bounding box center [178, 200] width 17 height 17
checkbox input "true"
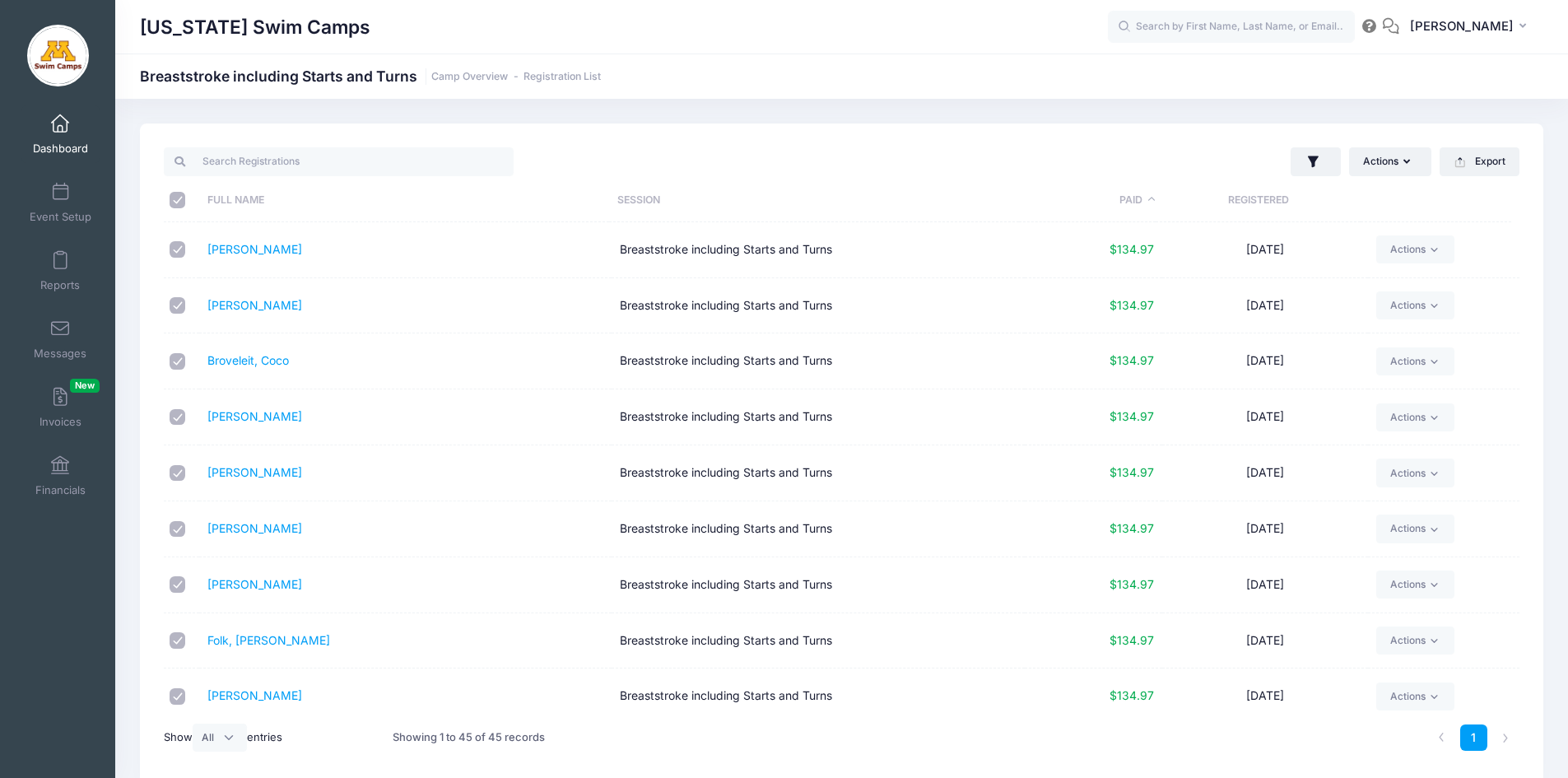
checkbox input "true"
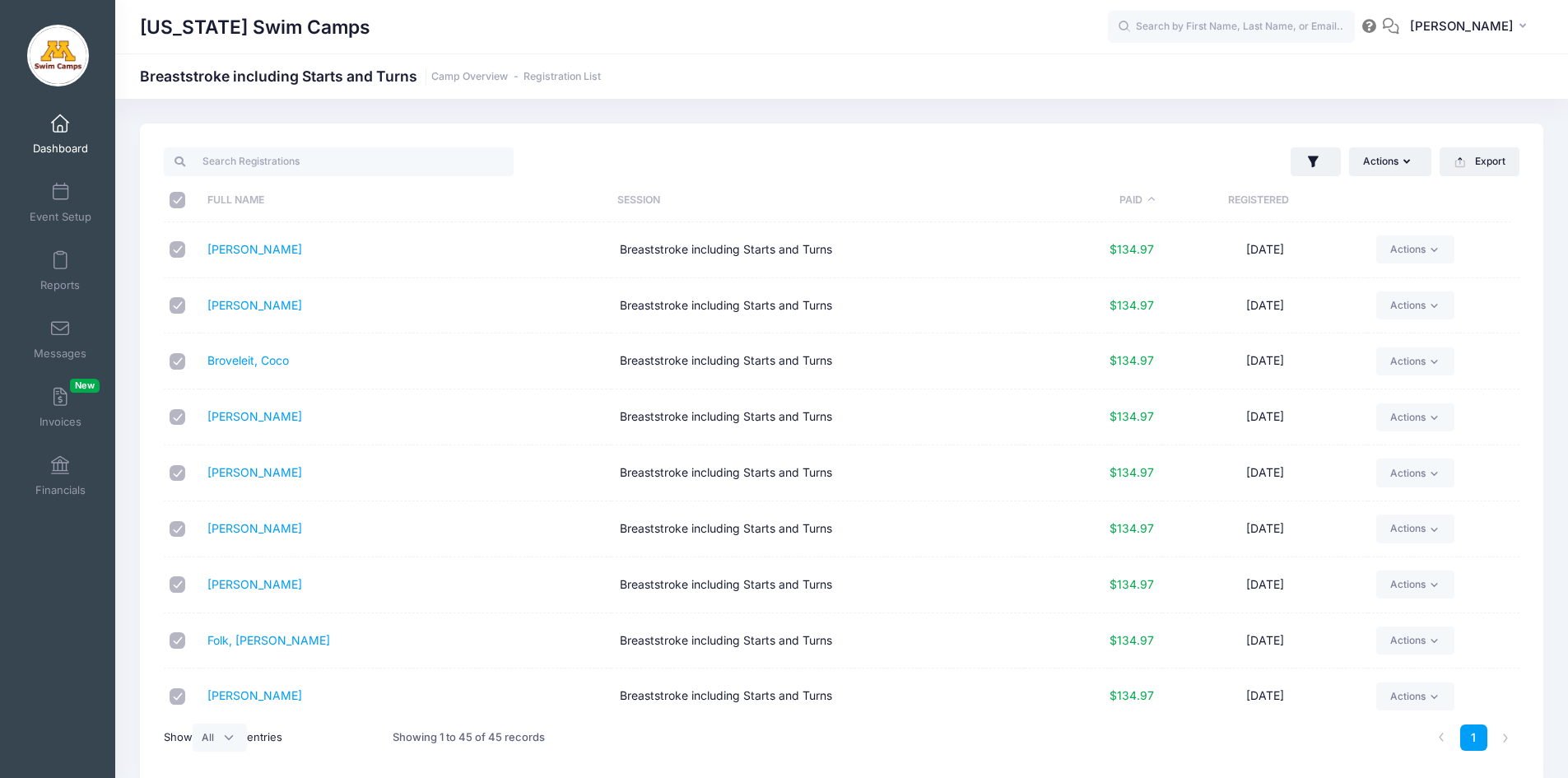
checkbox input "true"
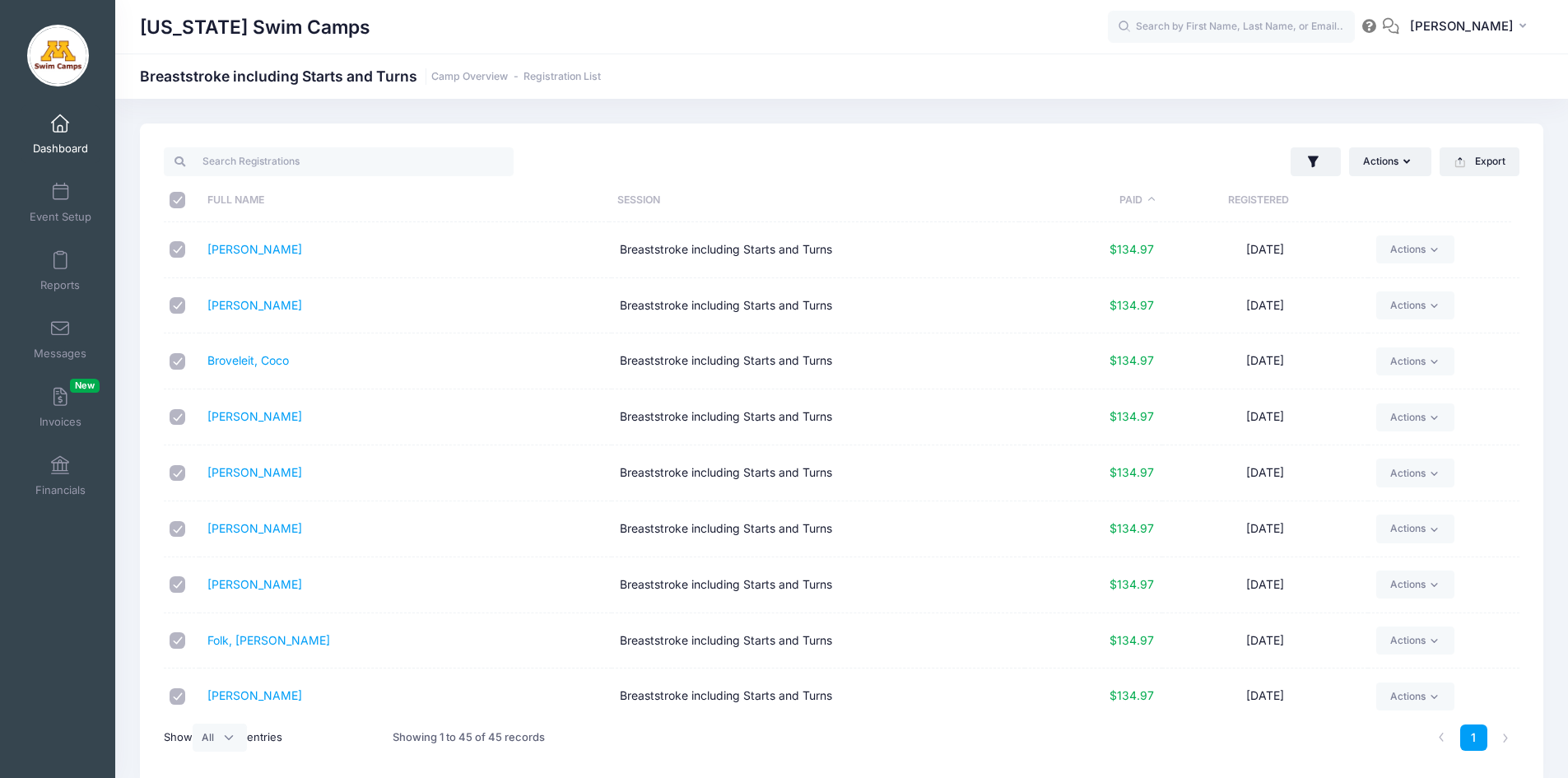
checkbox input "true"
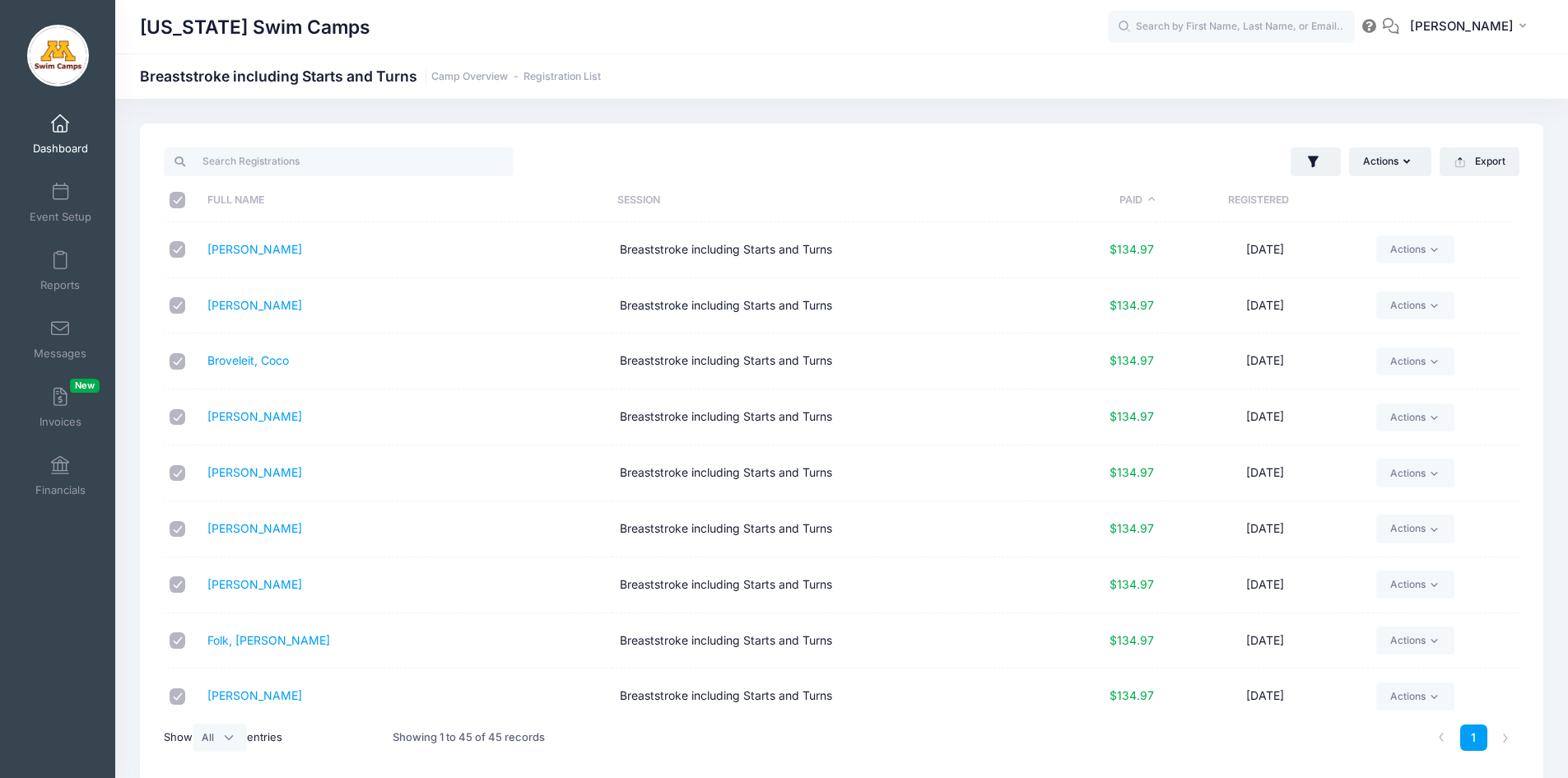
checkbox input "true"
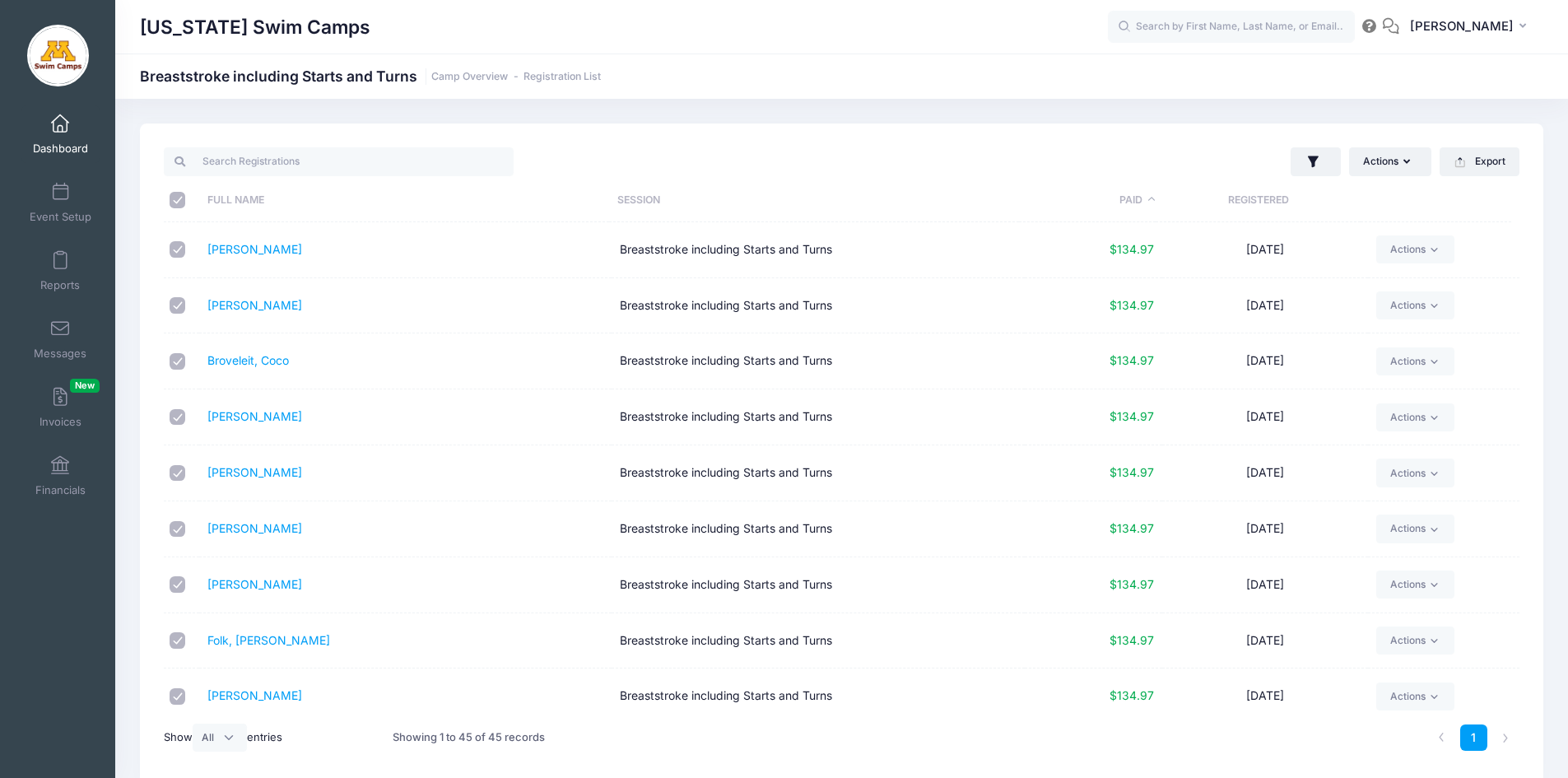
checkbox input "true"
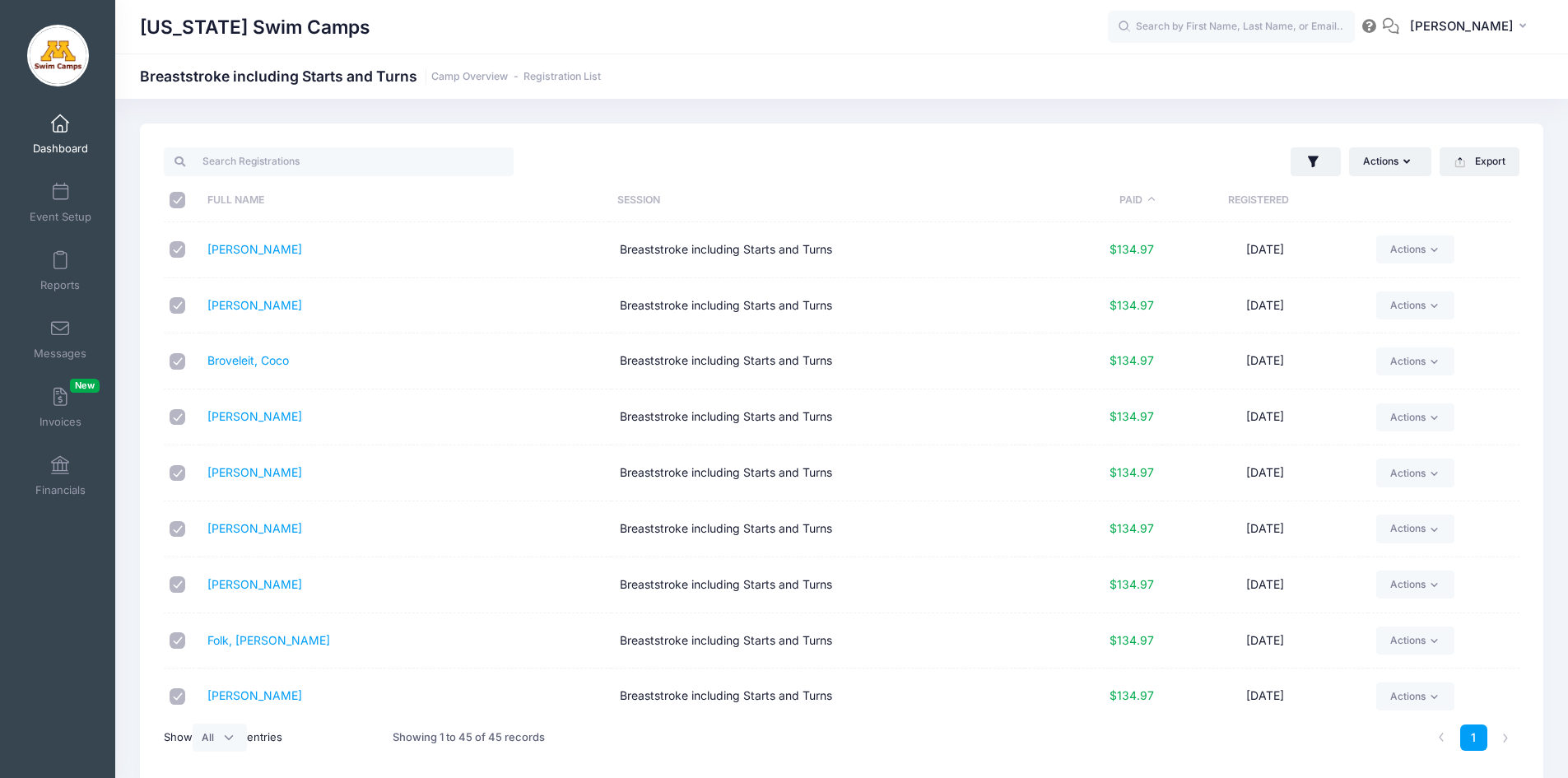
checkbox input "true"
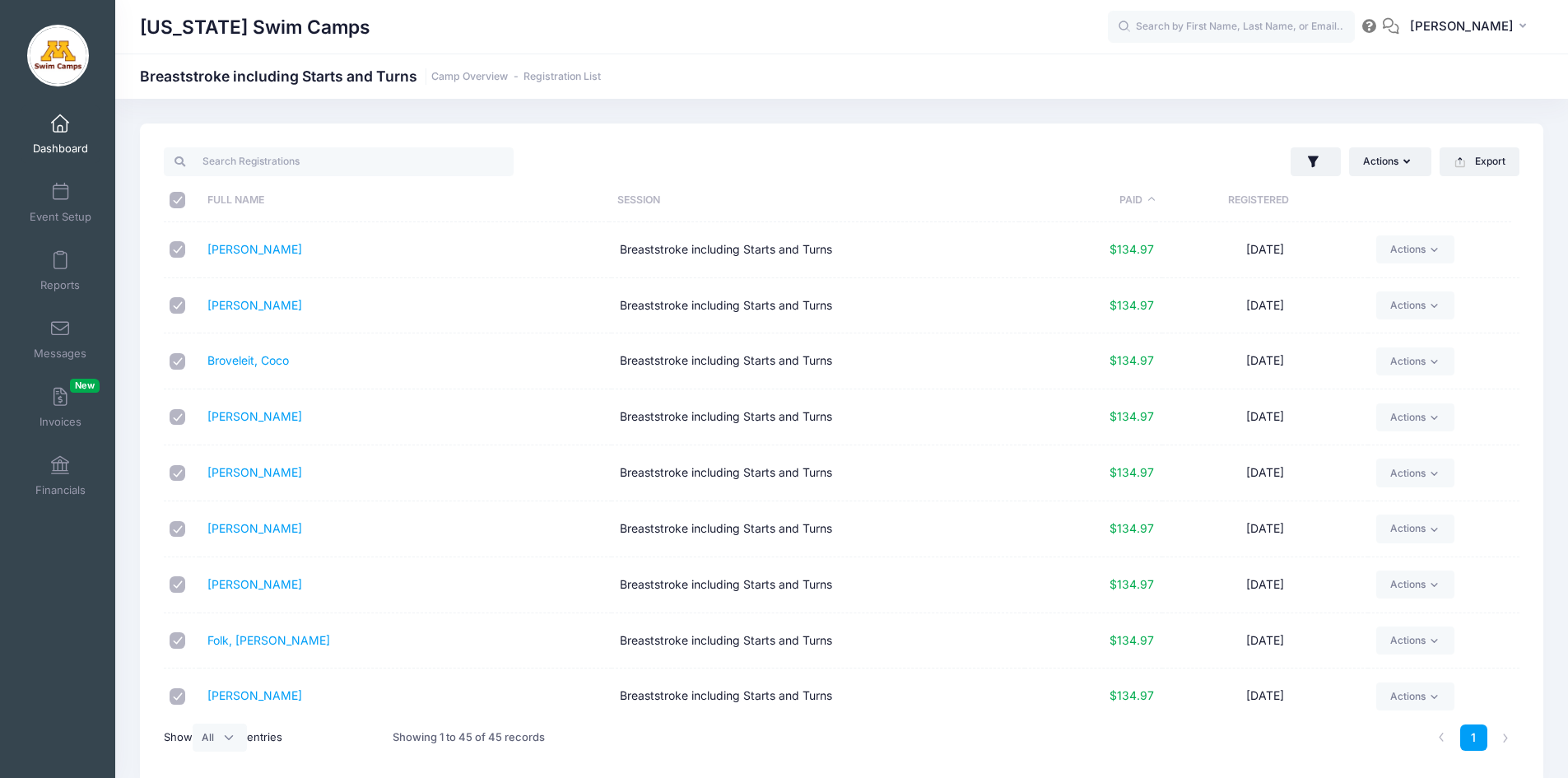
checkbox input "true"
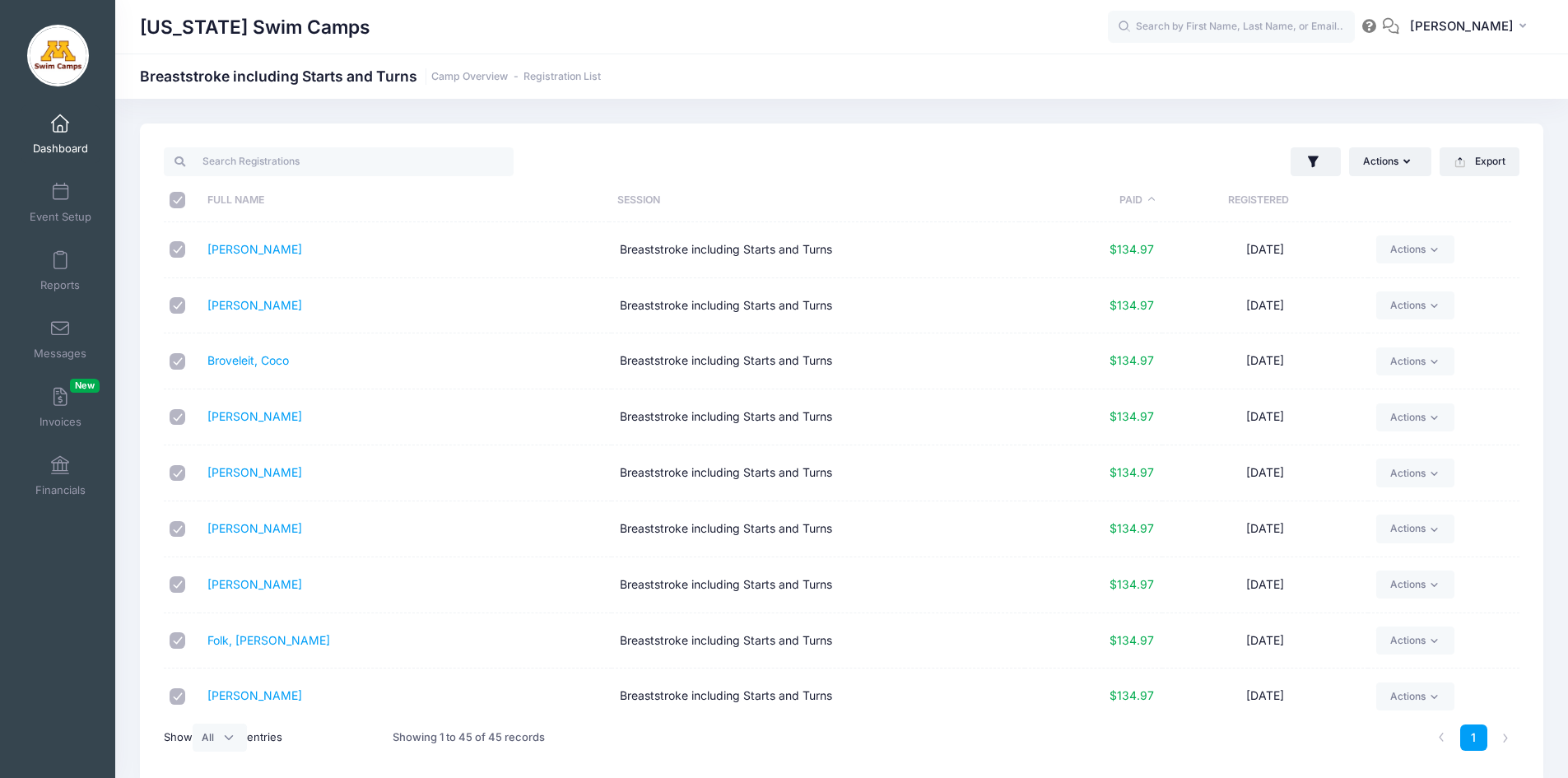
checkbox input "true"
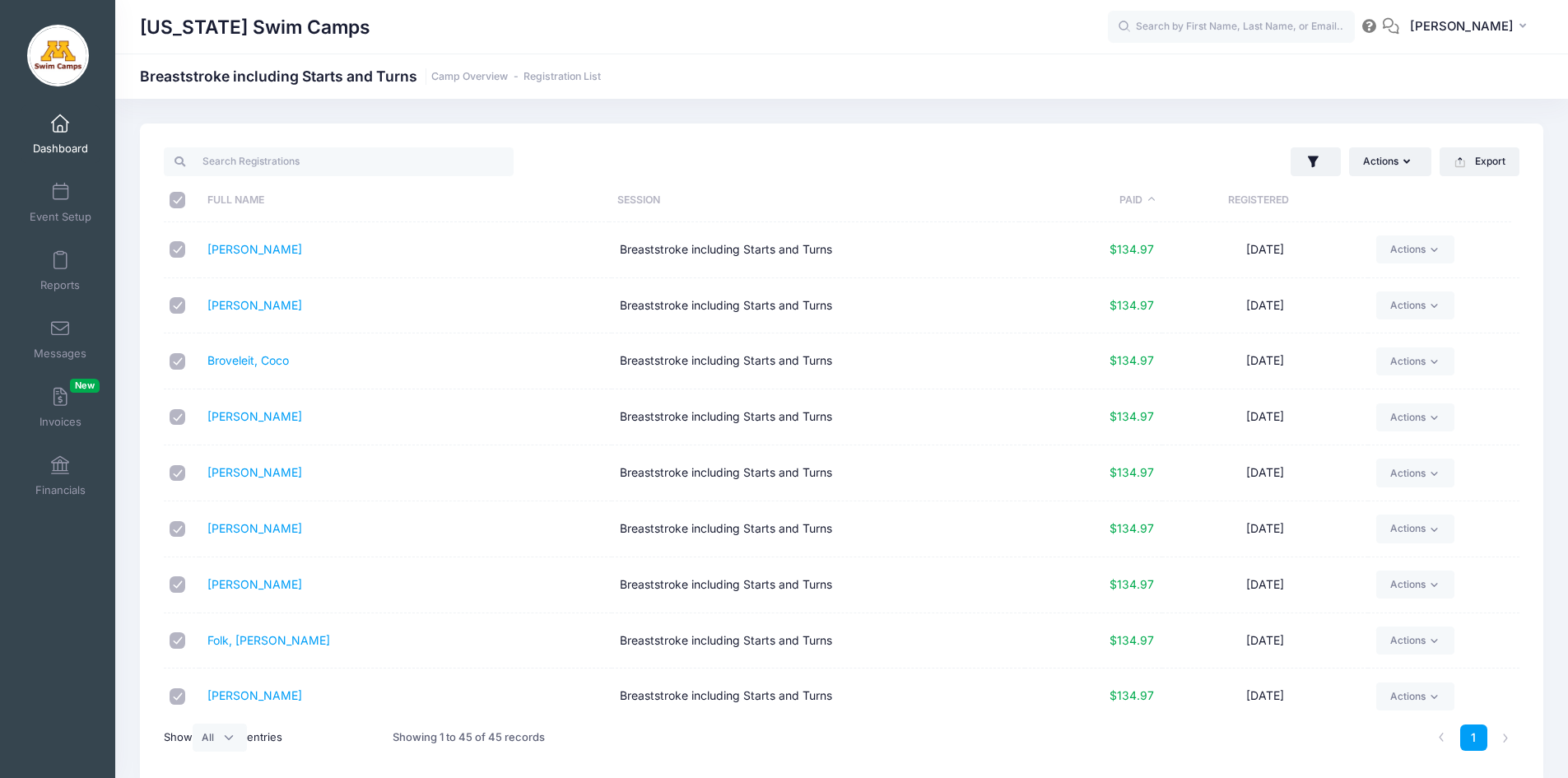
checkbox input "true"
click at [1362, 165] on button "Actions" at bounding box center [1390, 160] width 82 height 28
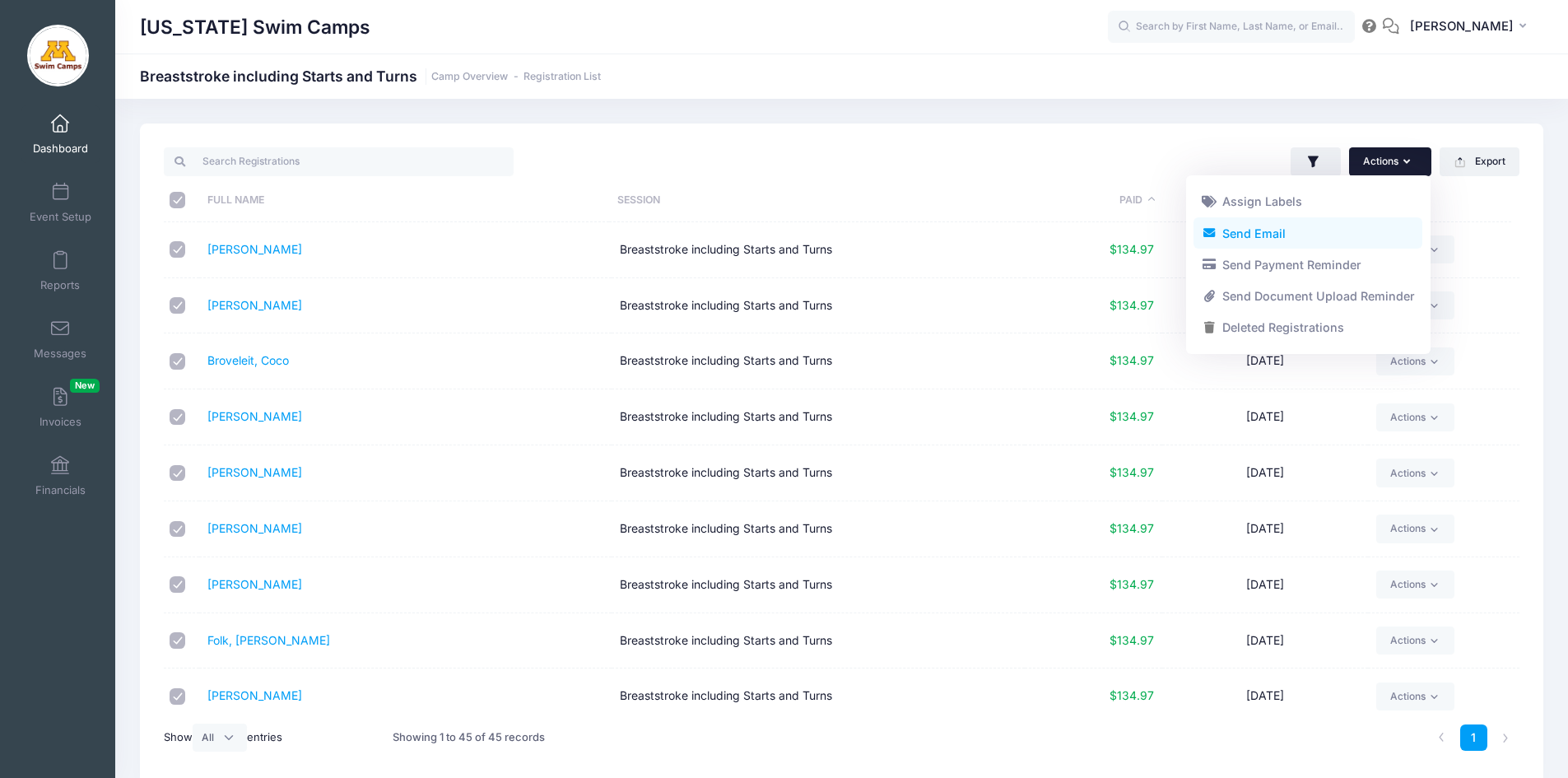
click at [1260, 232] on link "Send Email" at bounding box center [1308, 232] width 229 height 31
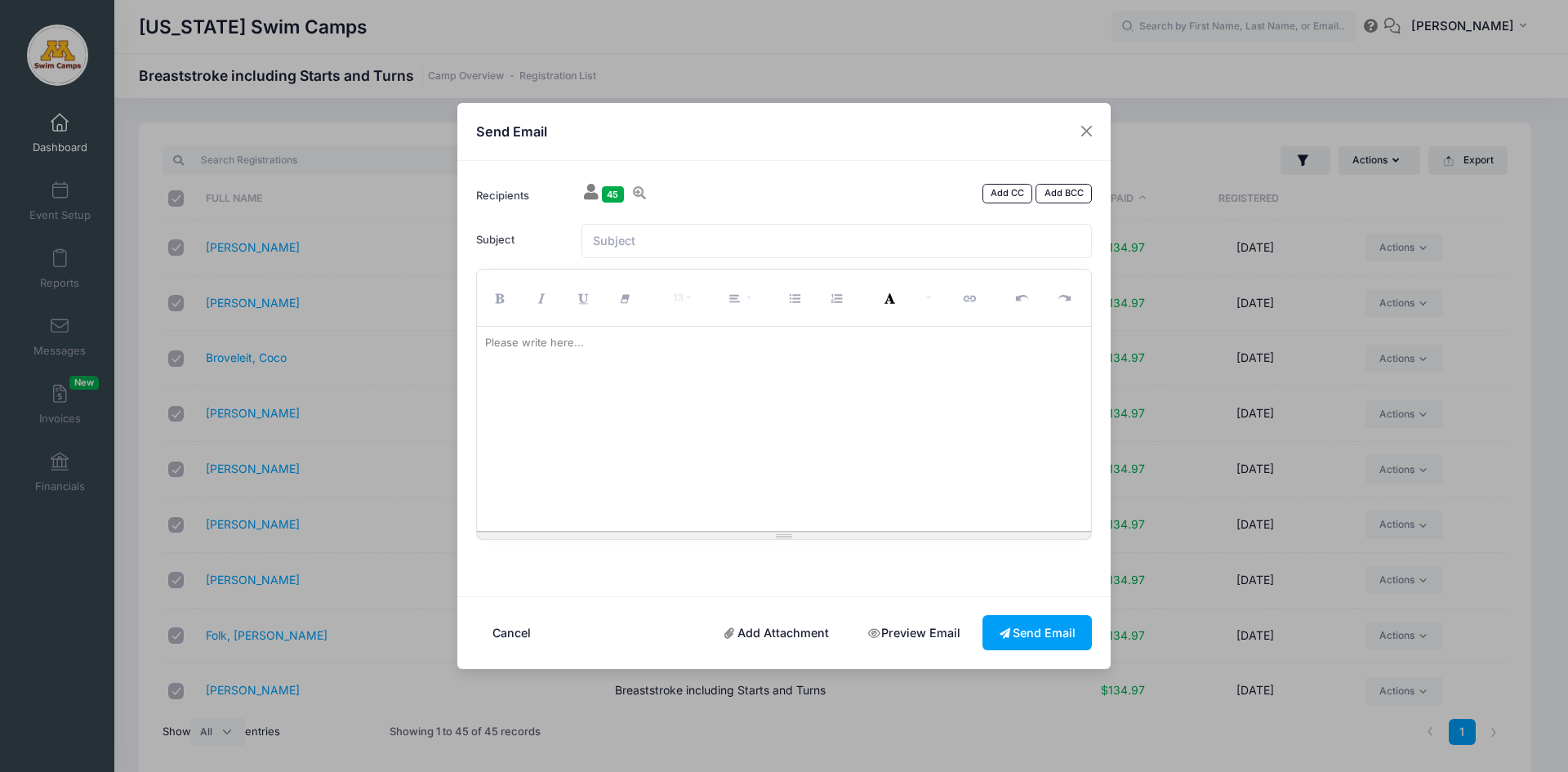
click at [558, 355] on div "Please write here..." at bounding box center [534, 342] width 115 height 32
paste div
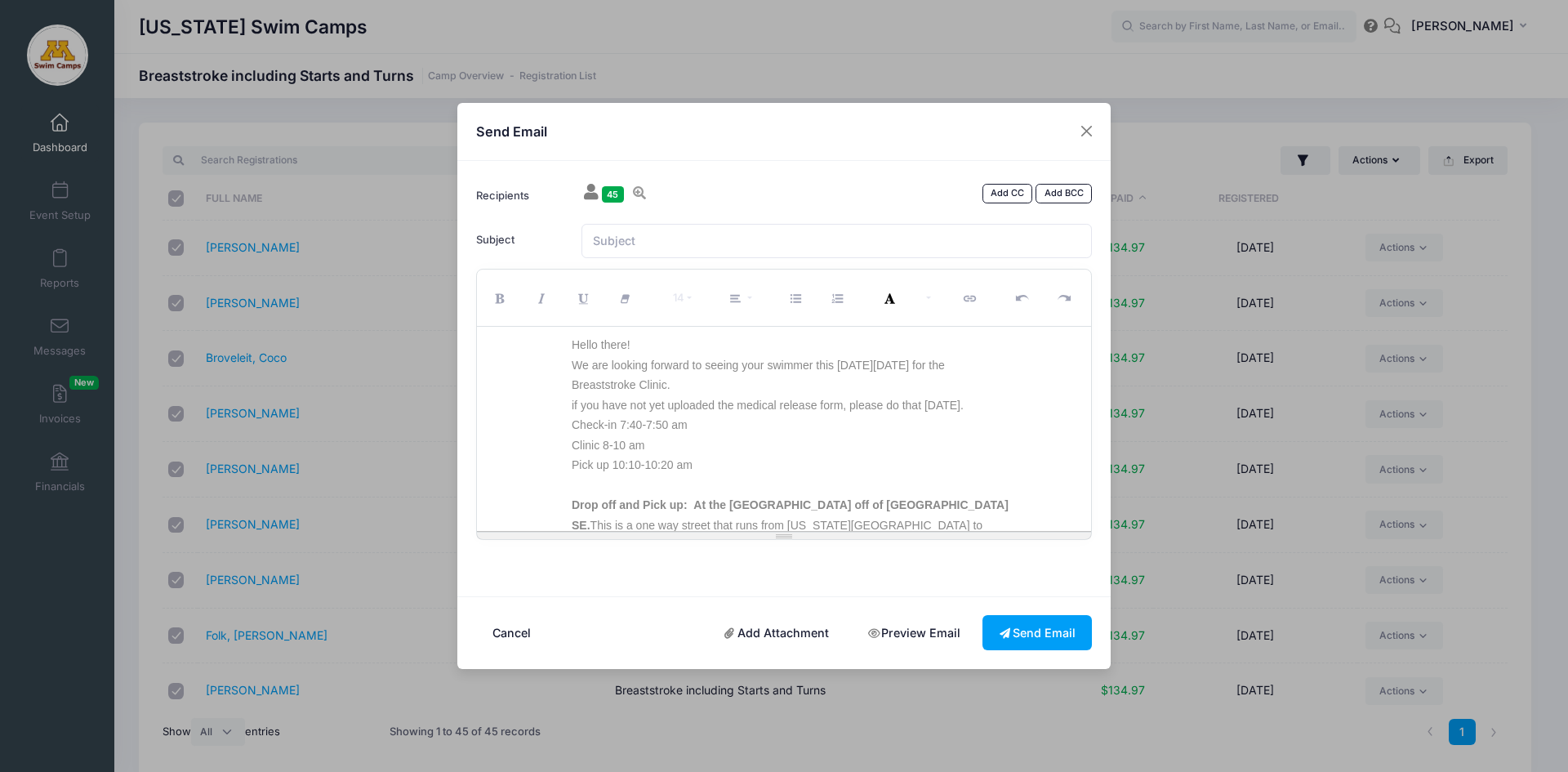
click at [837, 364] on p "We are looking forward to seeing your swimmer this coming Sunday 9/15 for the B…" at bounding box center [789, 375] width 437 height 40
click at [818, 367] on p "We are looking forward to seeing your swimmer this Sunday 9/15 for the Breastst…" at bounding box center [789, 375] width 437 height 40
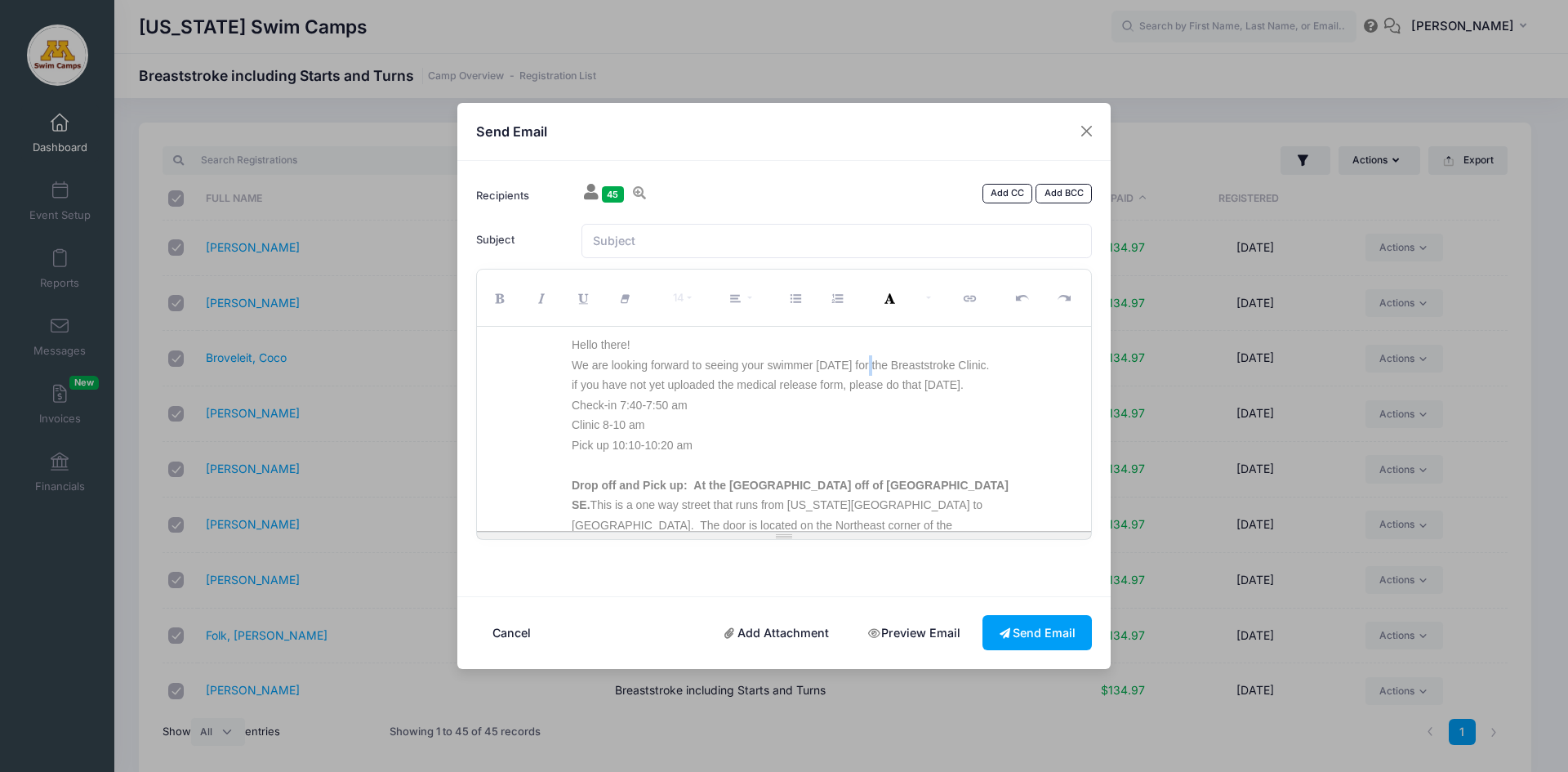
click at [872, 366] on p "We are looking forward to seeing your swimmer Sunday 9/15 for the Breaststroke …" at bounding box center [789, 365] width 437 height 21
click at [1087, 124] on button "Close" at bounding box center [1086, 131] width 29 height 29
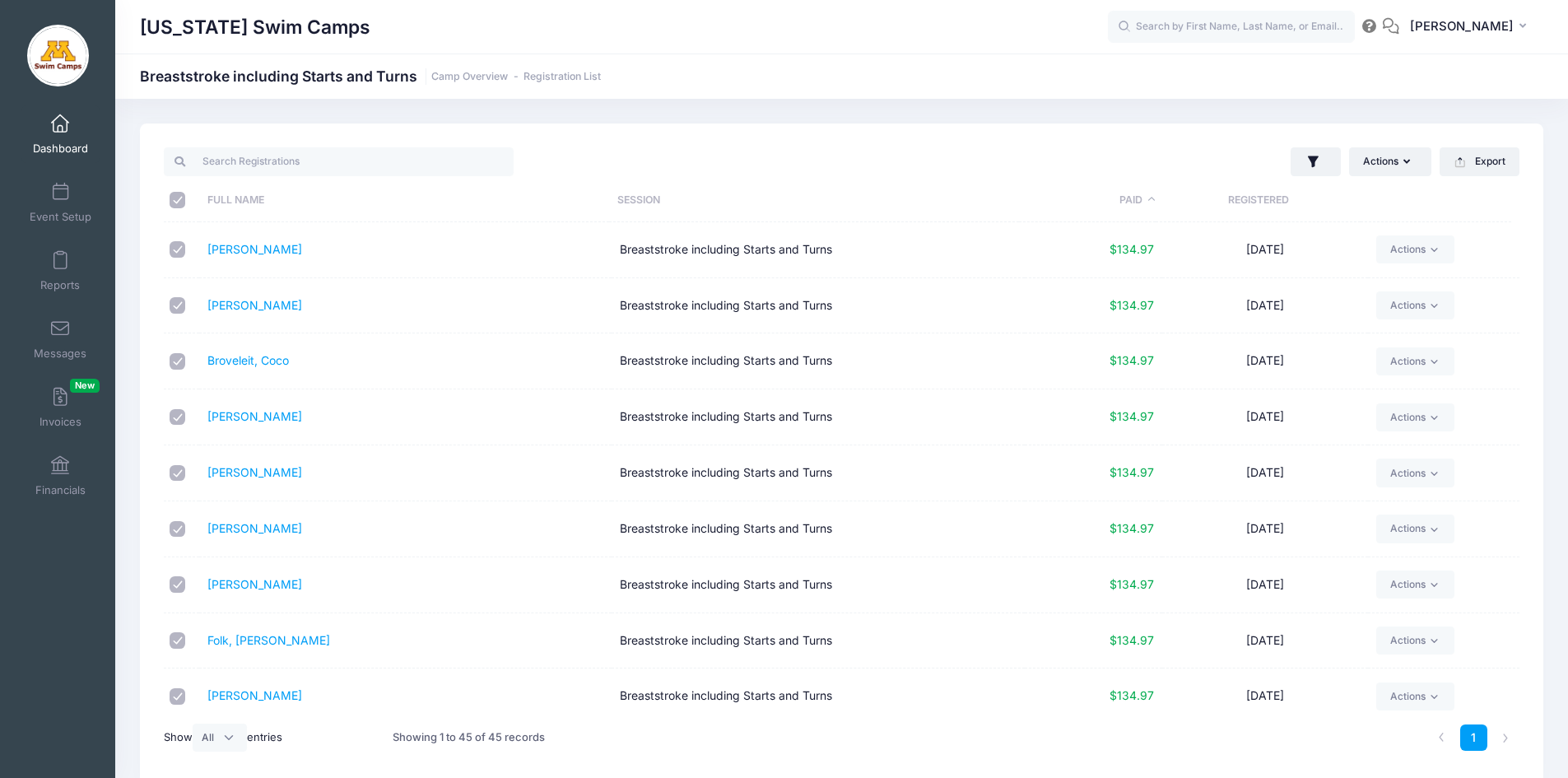
click at [60, 125] on span at bounding box center [60, 125] width 0 height 18
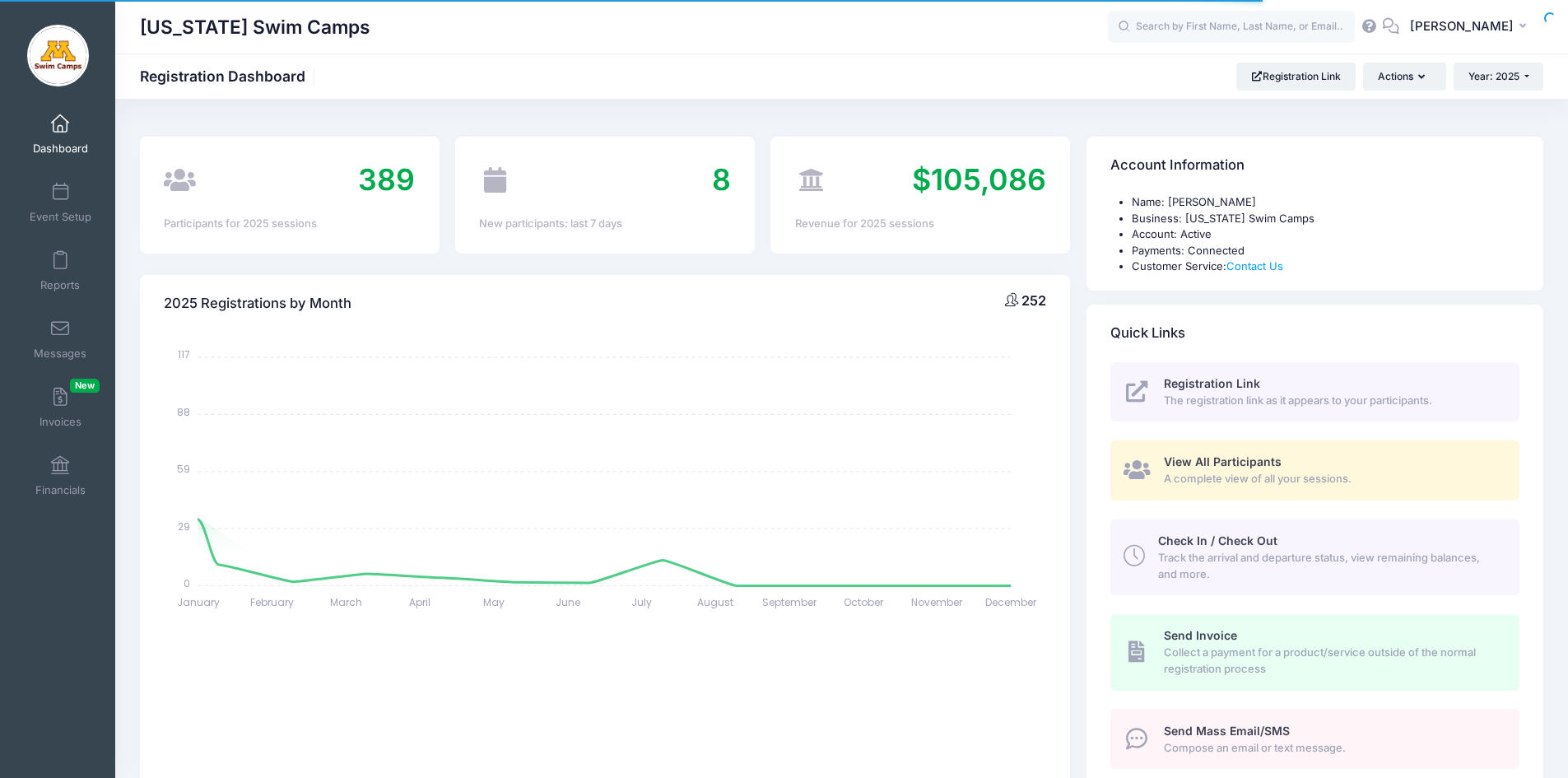
select select
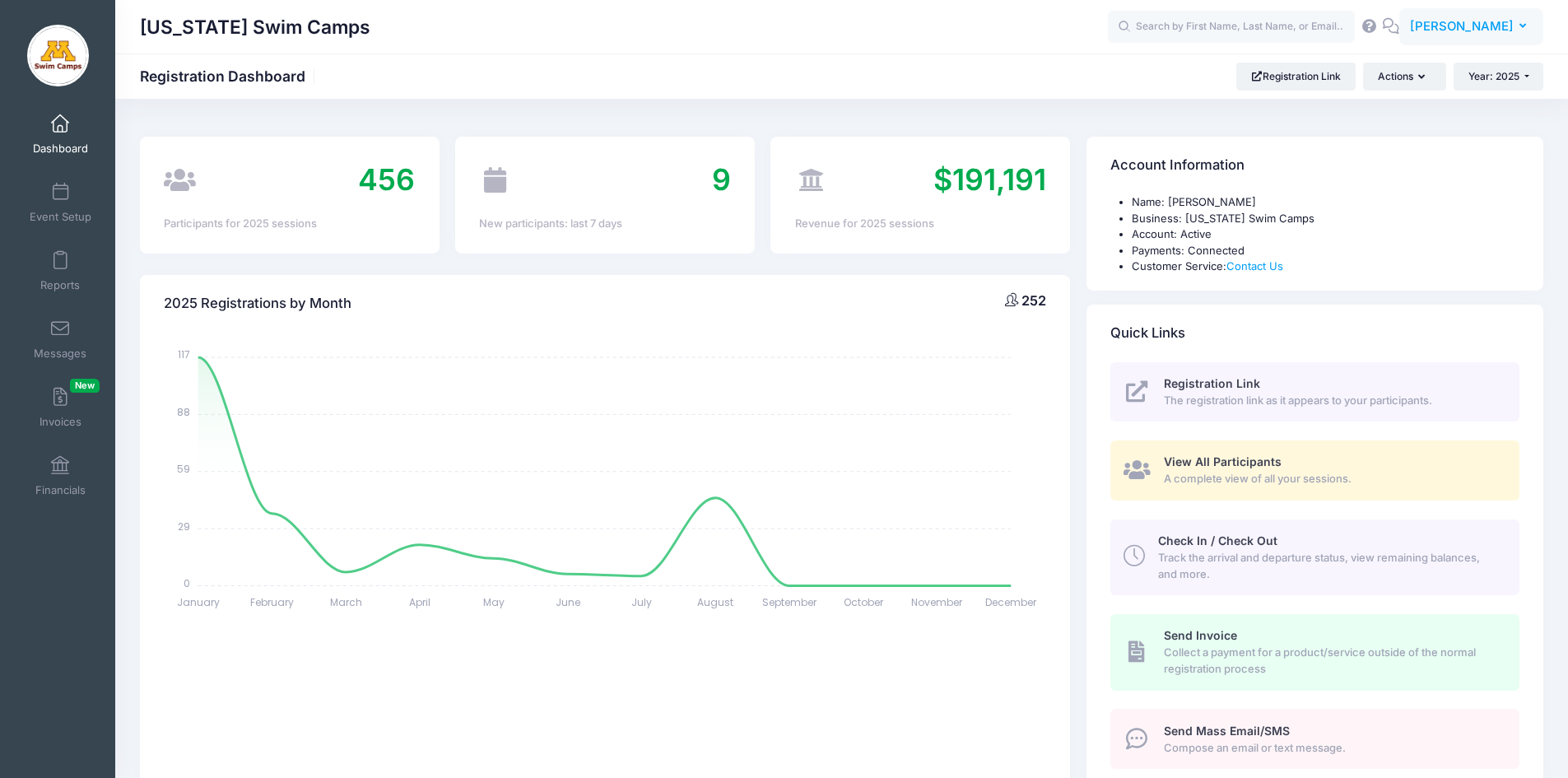
click at [1501, 33] on span "[PERSON_NAME]" at bounding box center [1462, 27] width 104 height 18
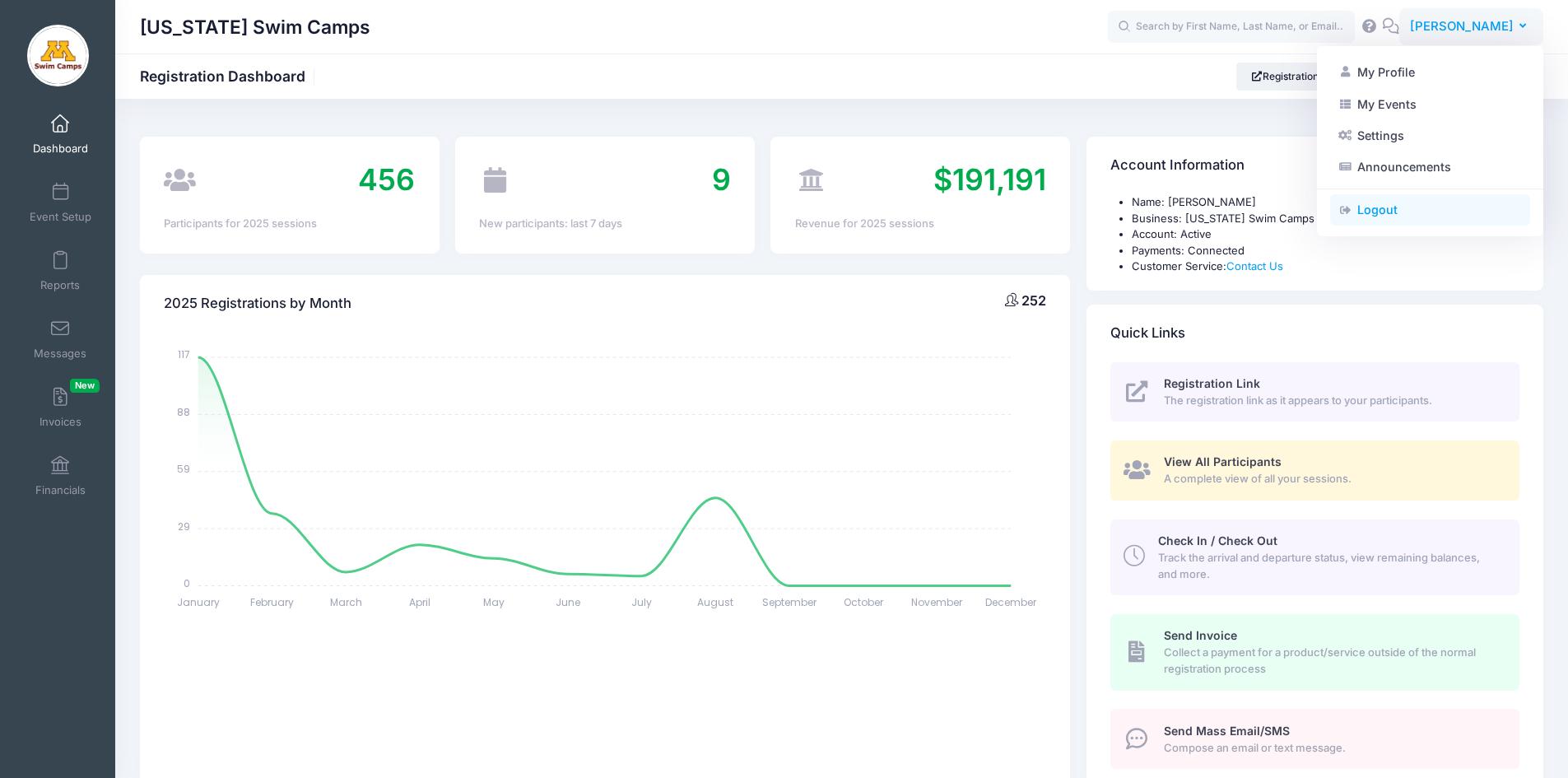
click at [1374, 209] on link "Logout" at bounding box center [1429, 209] width 200 height 31
